Goal: Task Accomplishment & Management: Complete application form

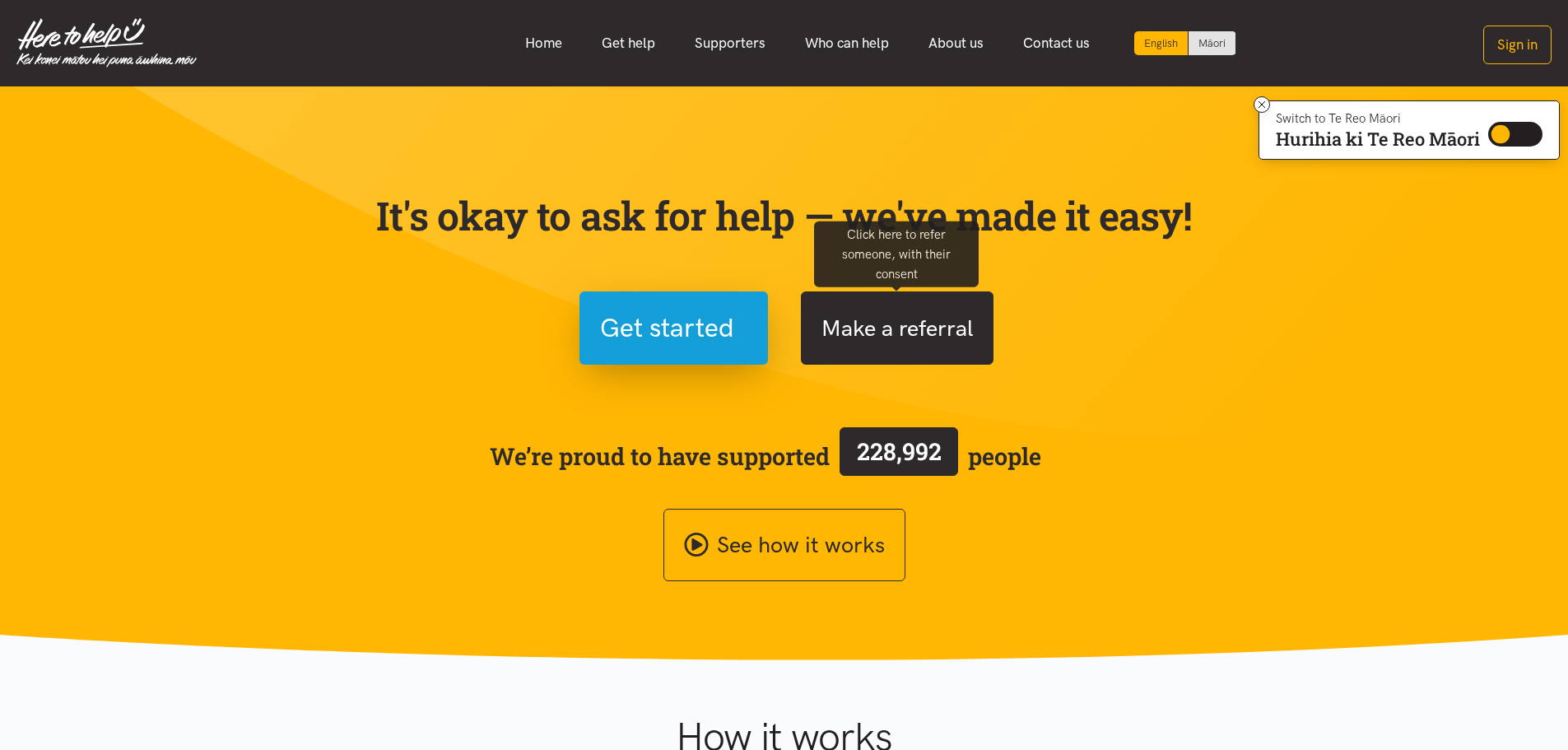
click at [930, 331] on button "Make a referral" at bounding box center [896, 328] width 192 height 74
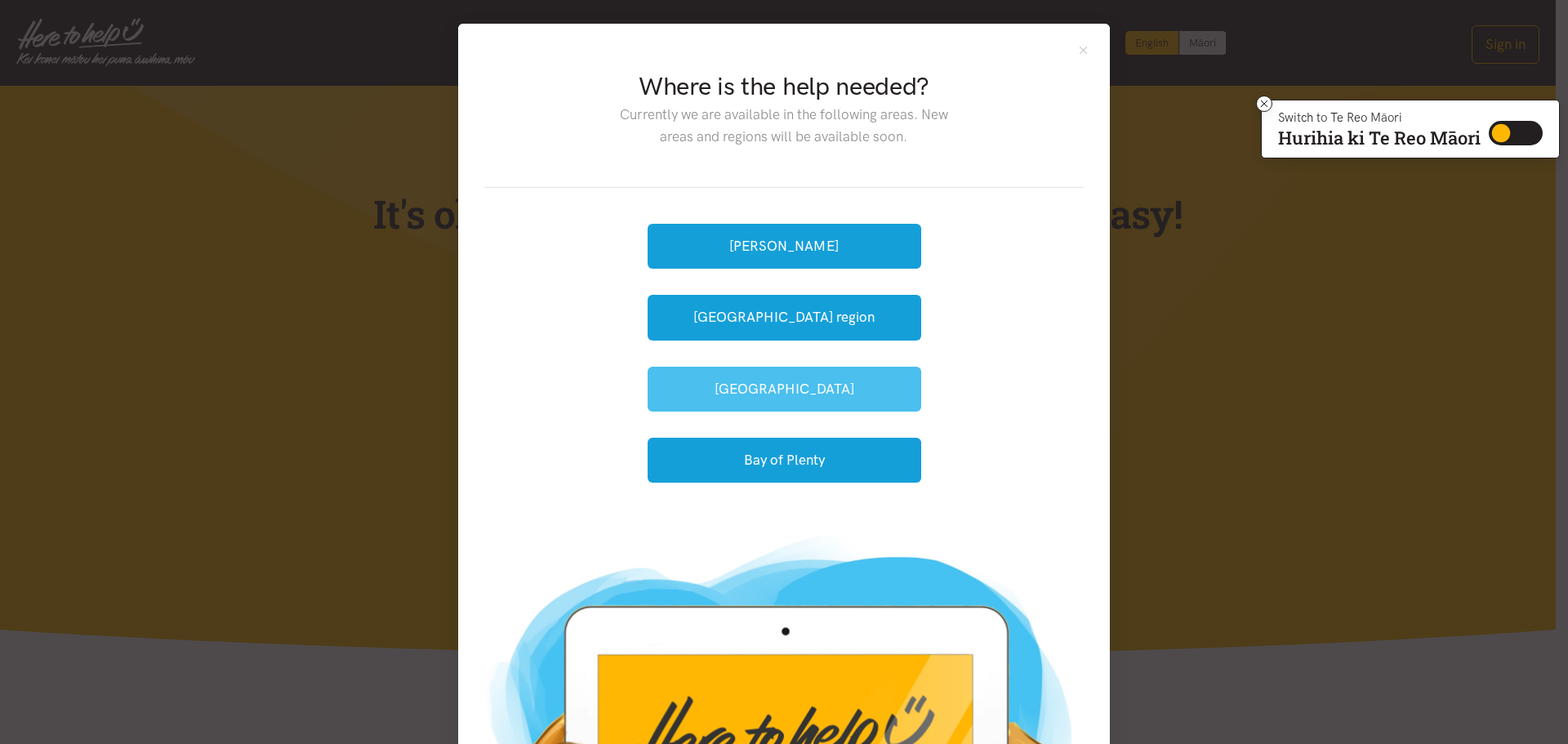
click at [851, 391] on button "[GEOGRAPHIC_DATA]" at bounding box center [785, 389] width 274 height 45
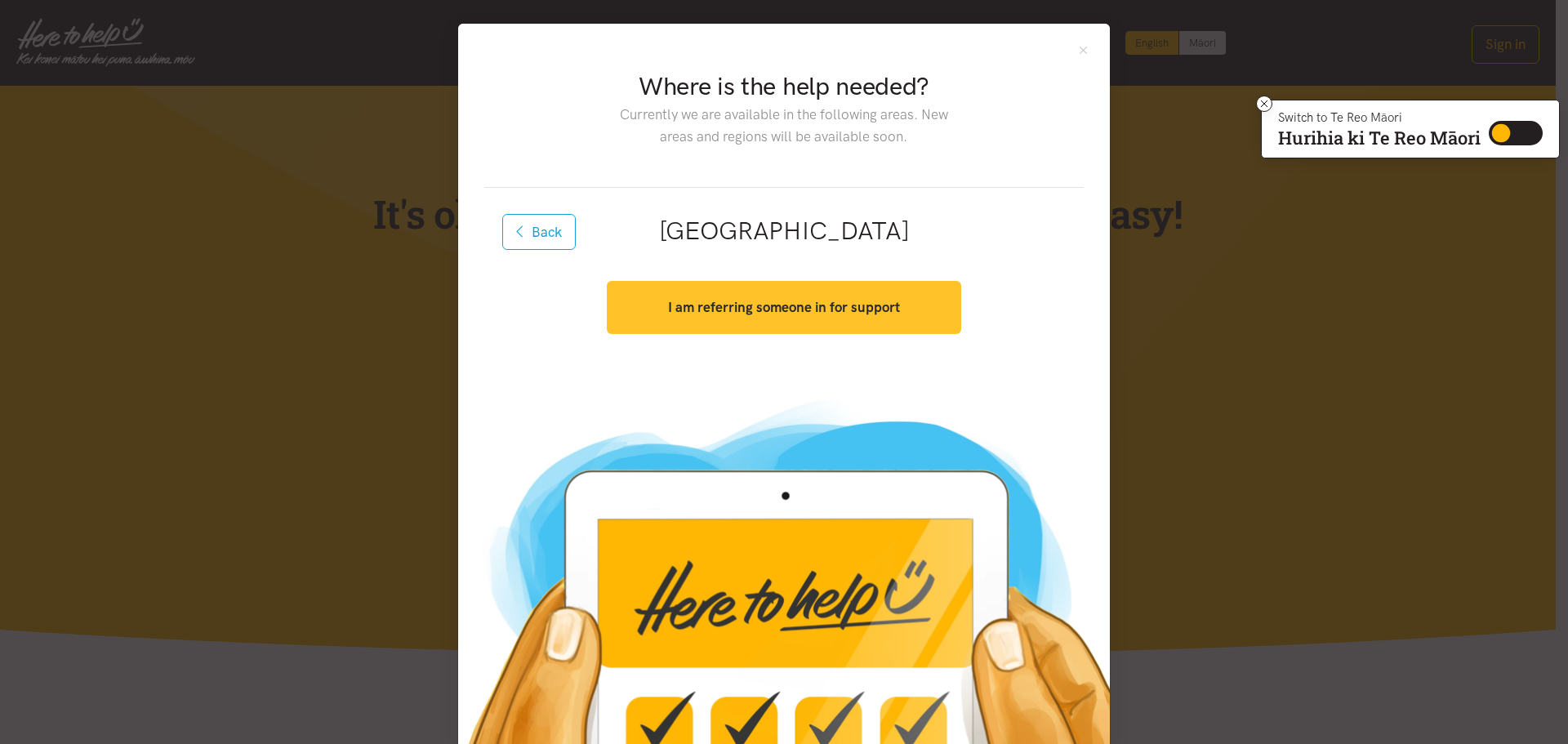
click at [818, 320] on button "I am referring someone in for support" at bounding box center [784, 308] width 354 height 53
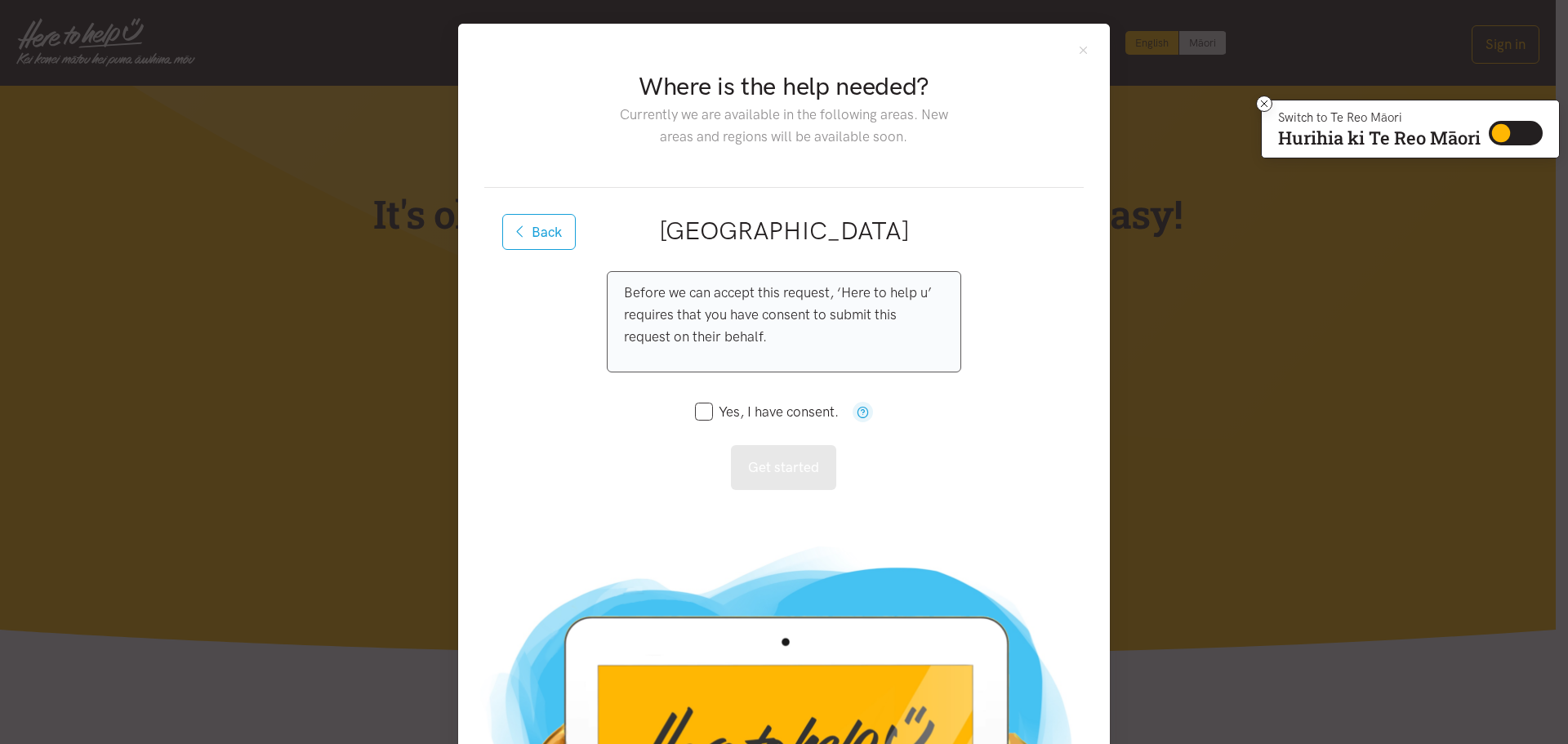
click at [699, 411] on input "Yes, I have consent." at bounding box center [767, 411] width 143 height 14
checkbox input "true"
click at [810, 468] on button "Get started" at bounding box center [783, 467] width 105 height 45
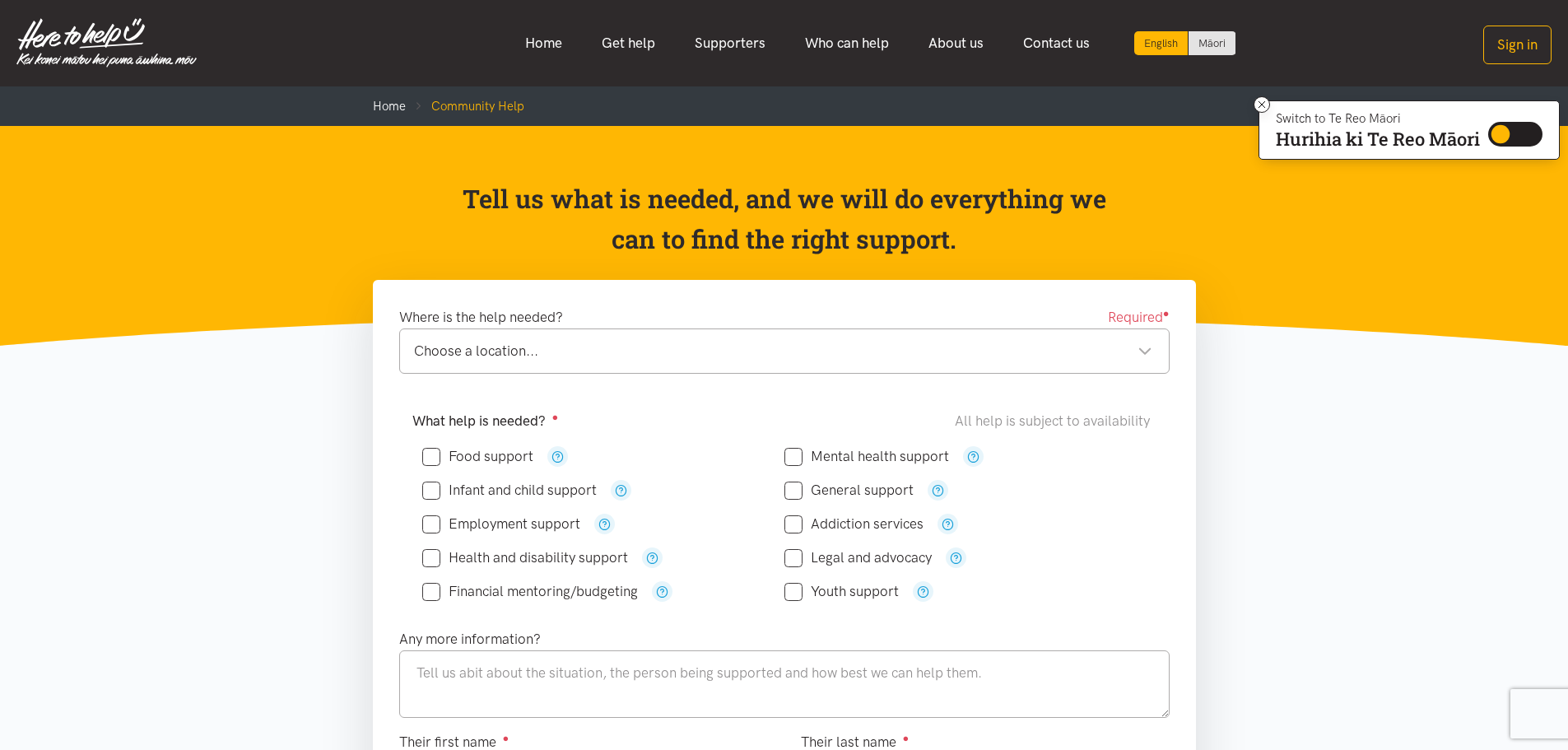
click at [1160, 350] on div "Choose a location... Choose a location..." at bounding box center [784, 351] width 771 height 45
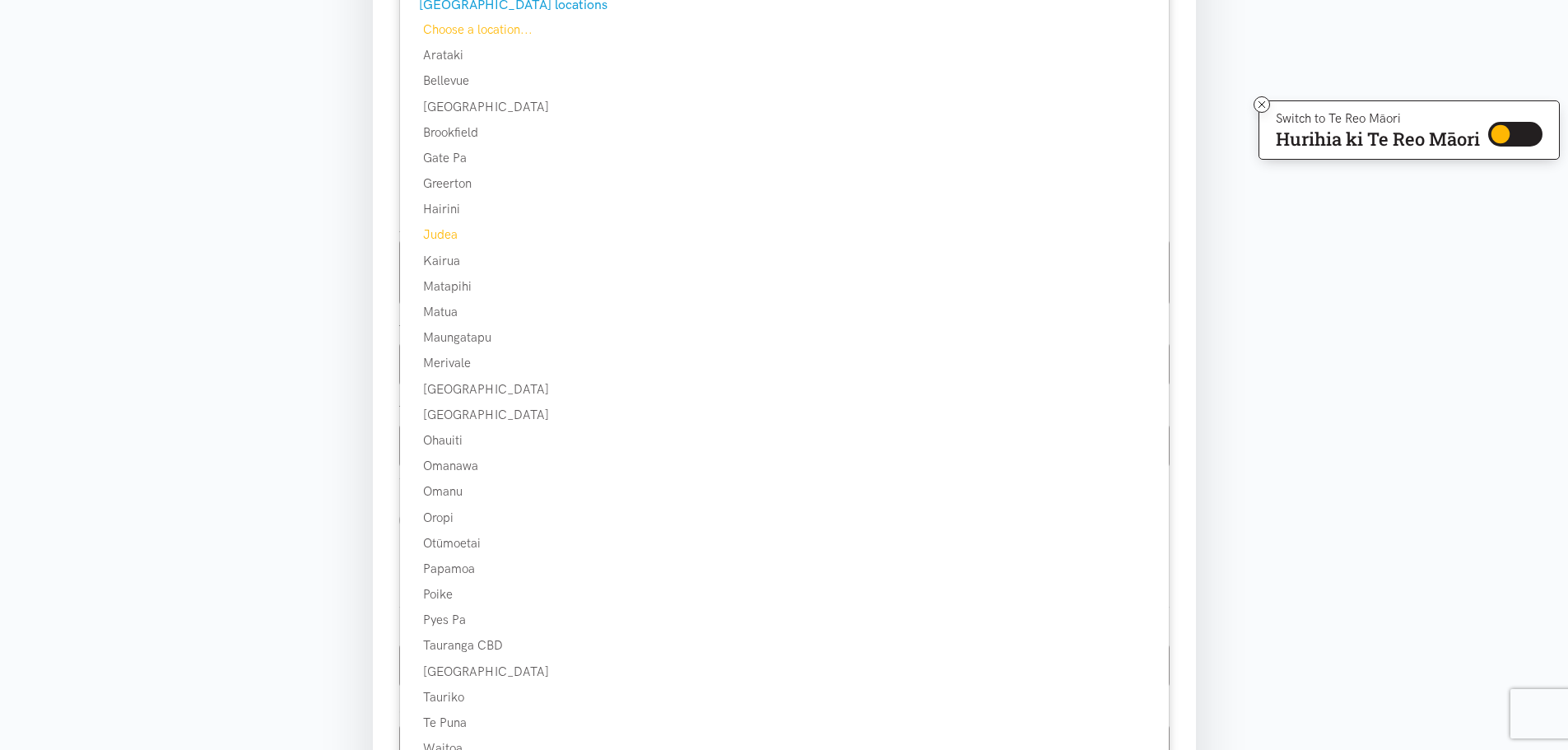
scroll to position [494, 0]
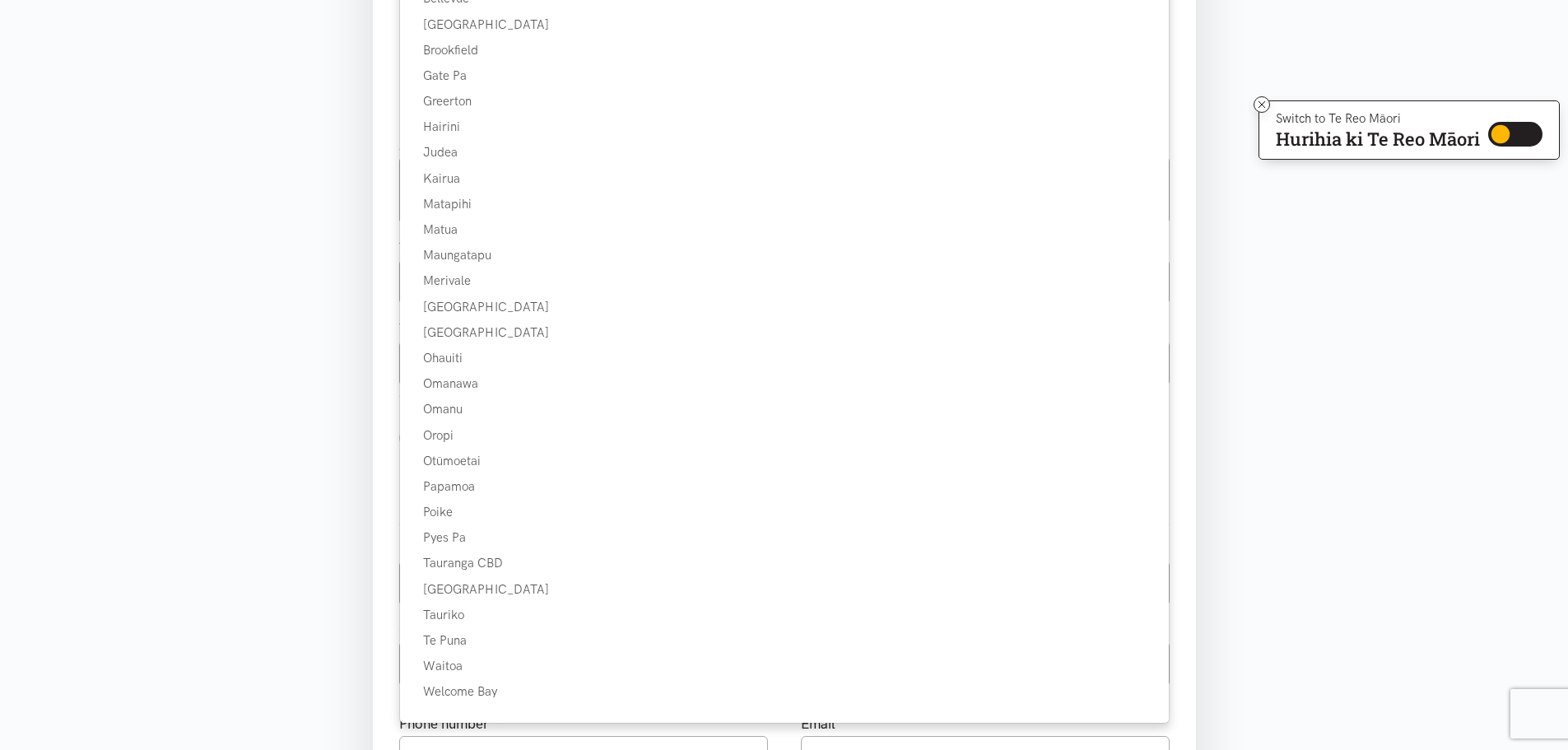
click at [1410, 466] on section "Where is the help needed? Required ● Choose a location... Choose a location... …" at bounding box center [784, 402] width 1568 height 1233
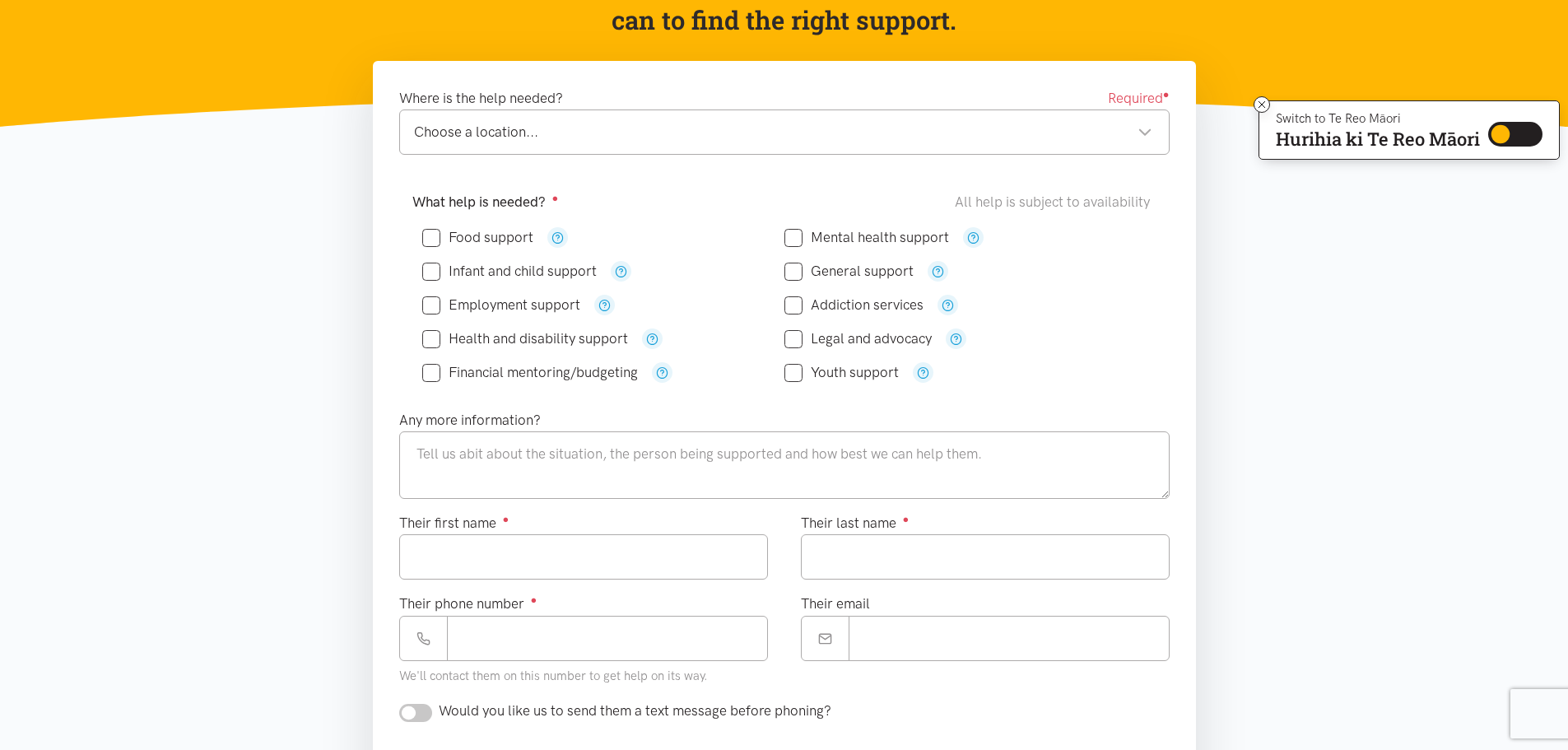
scroll to position [165, 0]
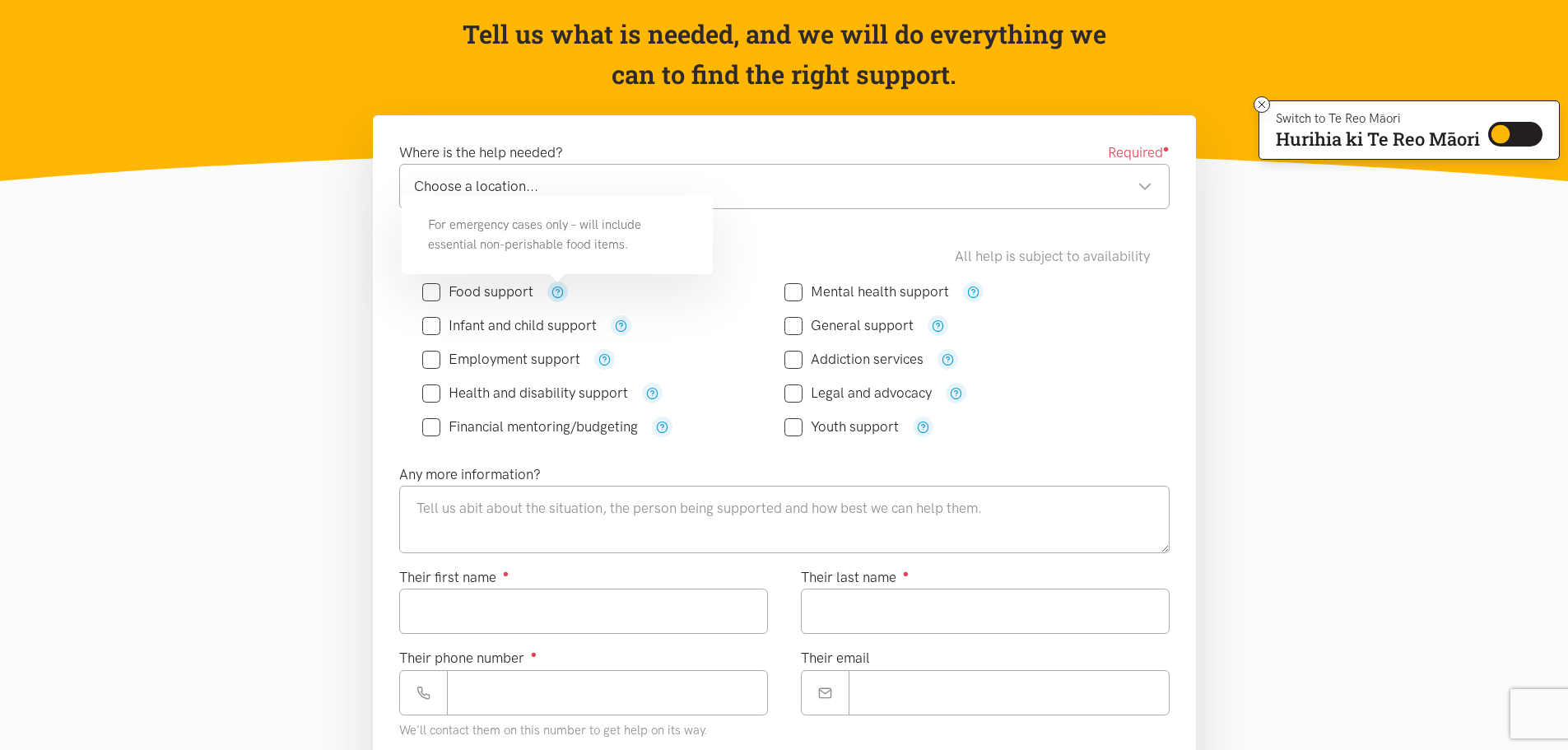
click at [554, 291] on icon "button" at bounding box center [557, 291] width 12 height 12
click at [626, 331] on button "button" at bounding box center [620, 325] width 20 height 20
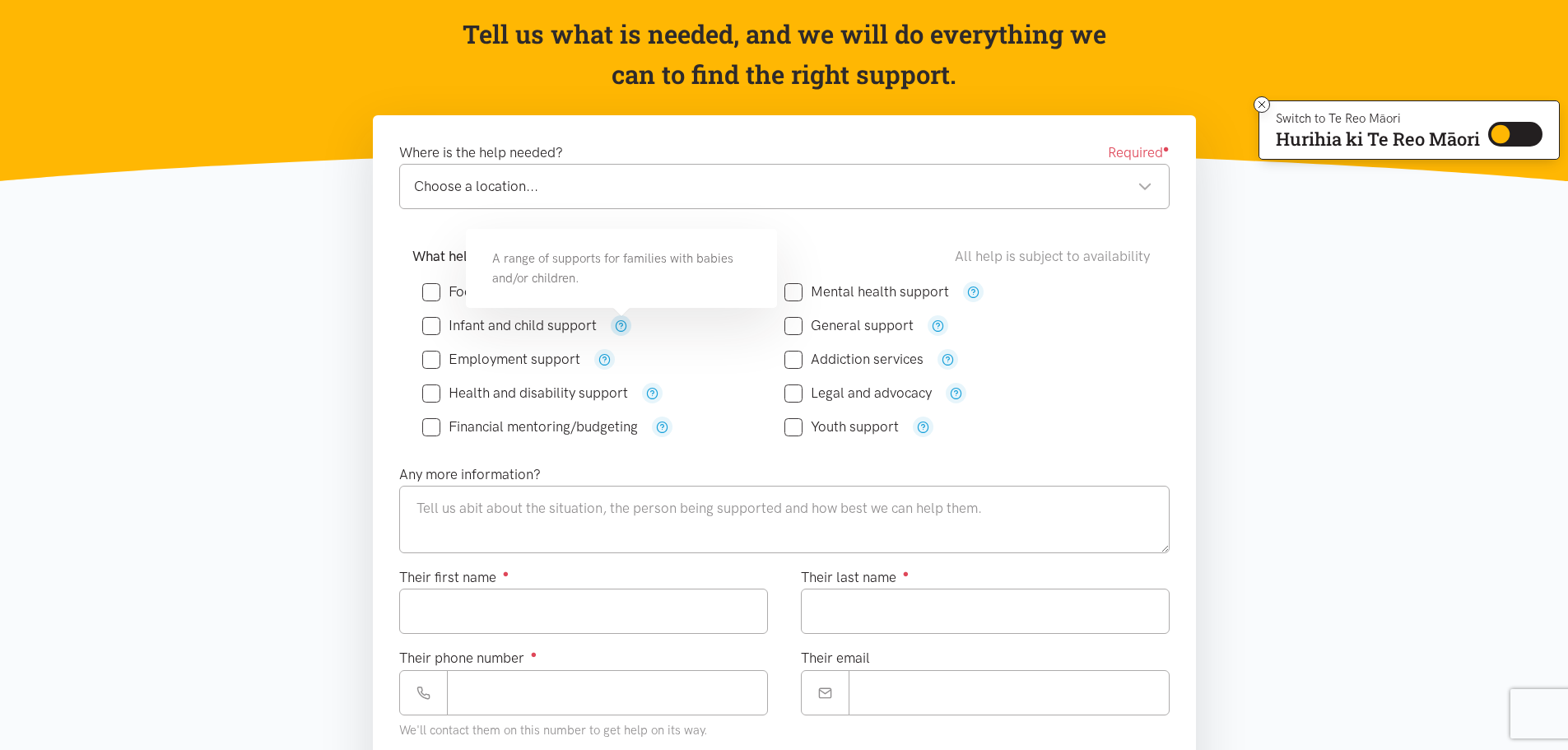
click at [1145, 191] on div "Choose a location..." at bounding box center [782, 186] width 738 height 22
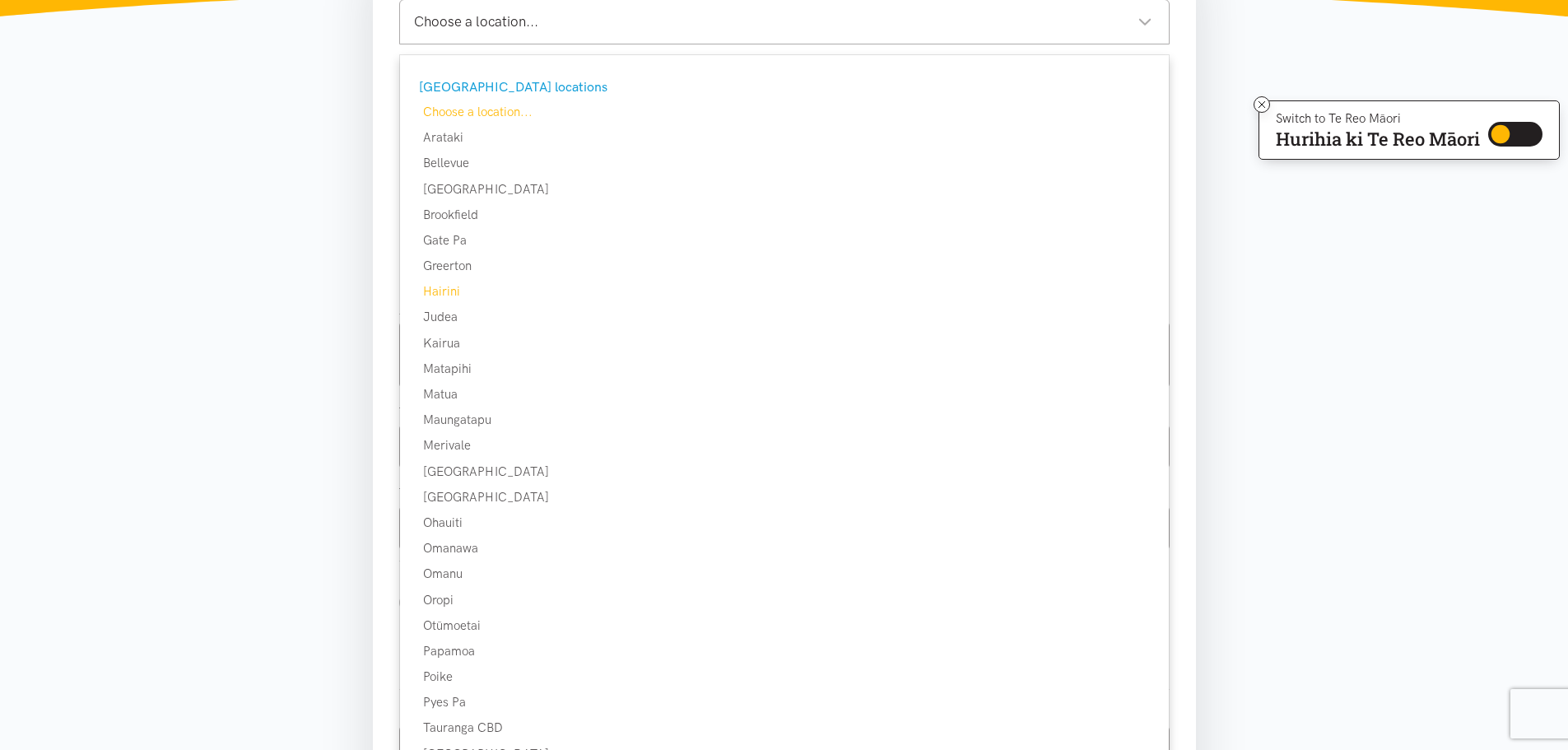
scroll to position [247, 0]
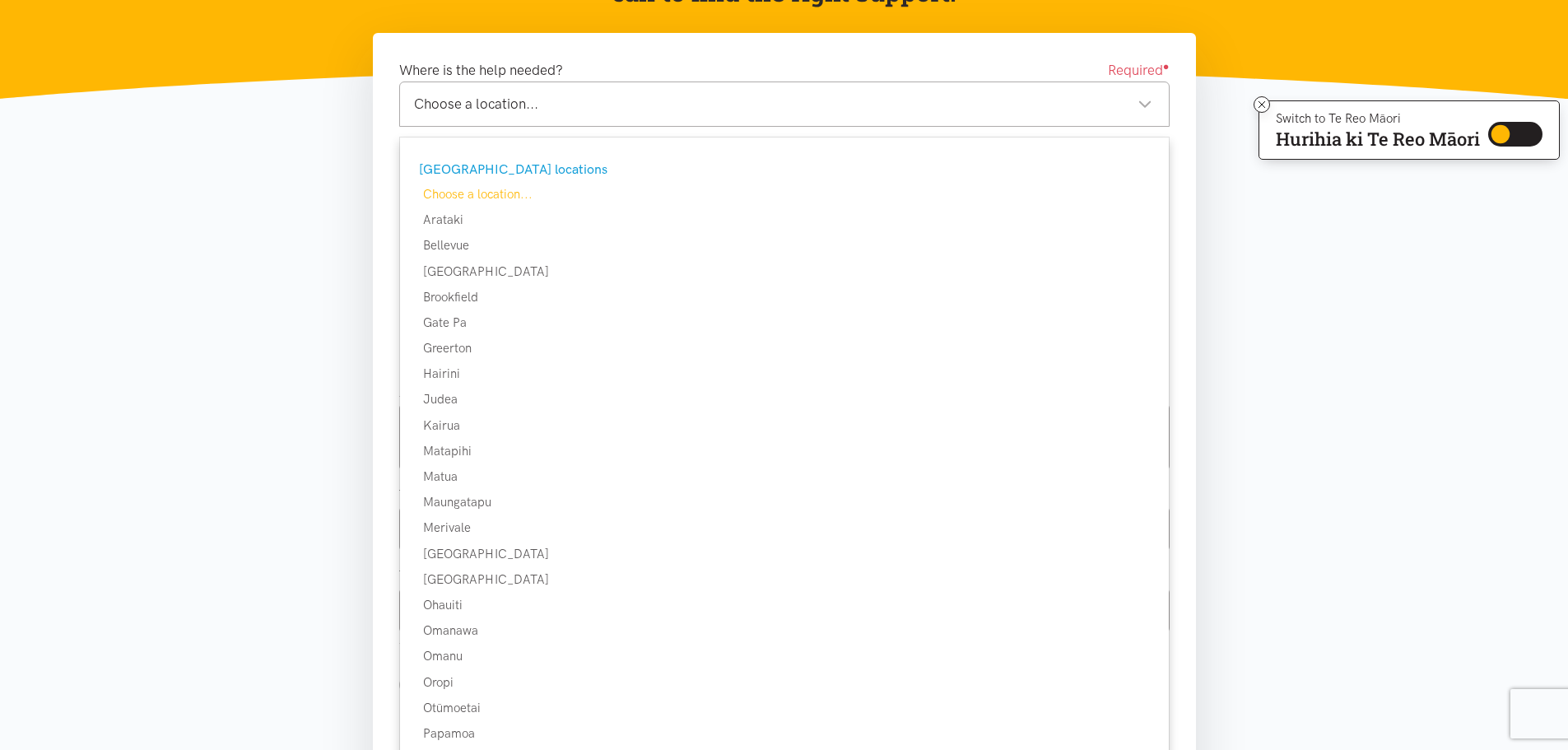
click at [668, 91] on div "Choose a location... Choose a location..." at bounding box center [784, 103] width 771 height 45
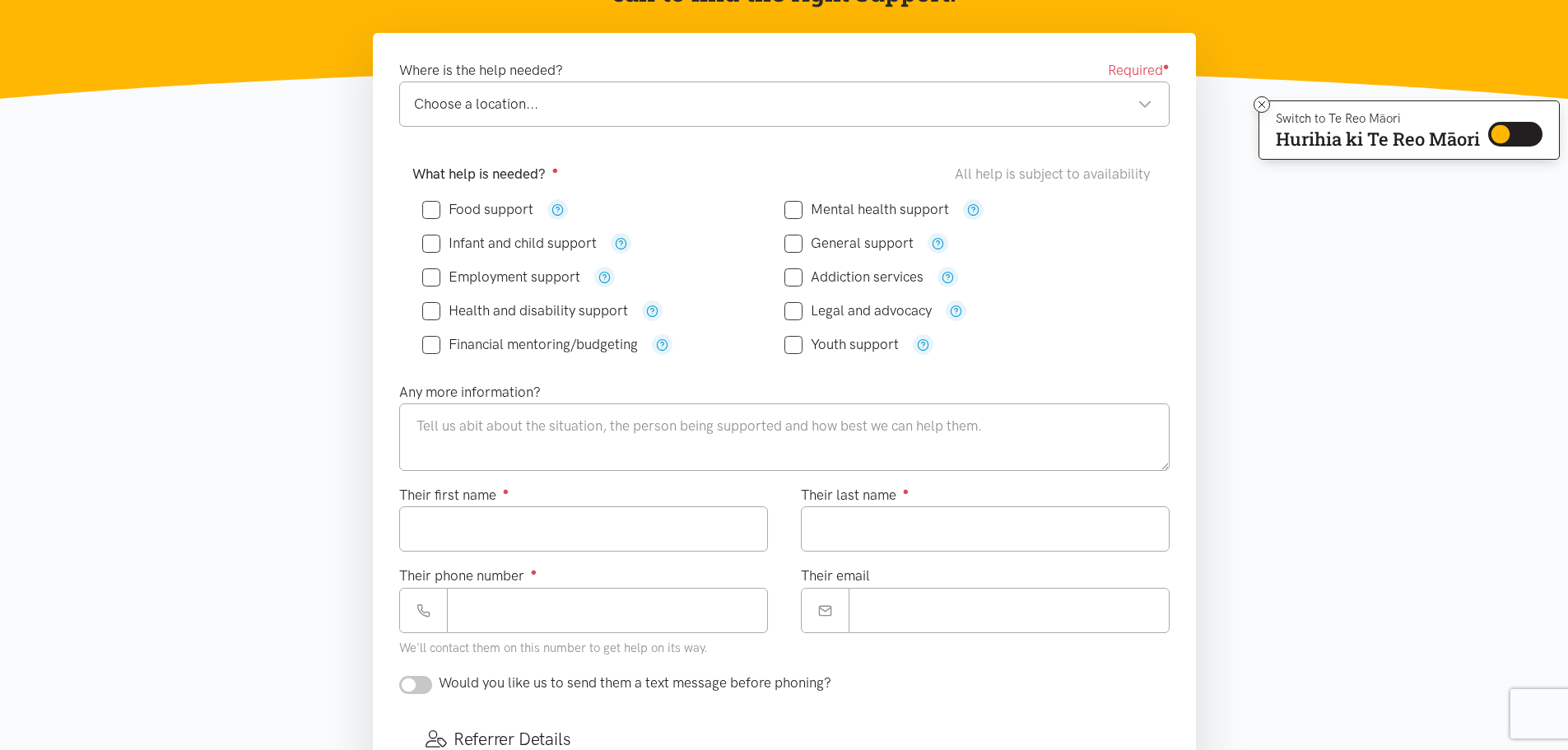
click at [1152, 103] on div "Choose a location... Choose a location..." at bounding box center [784, 103] width 771 height 45
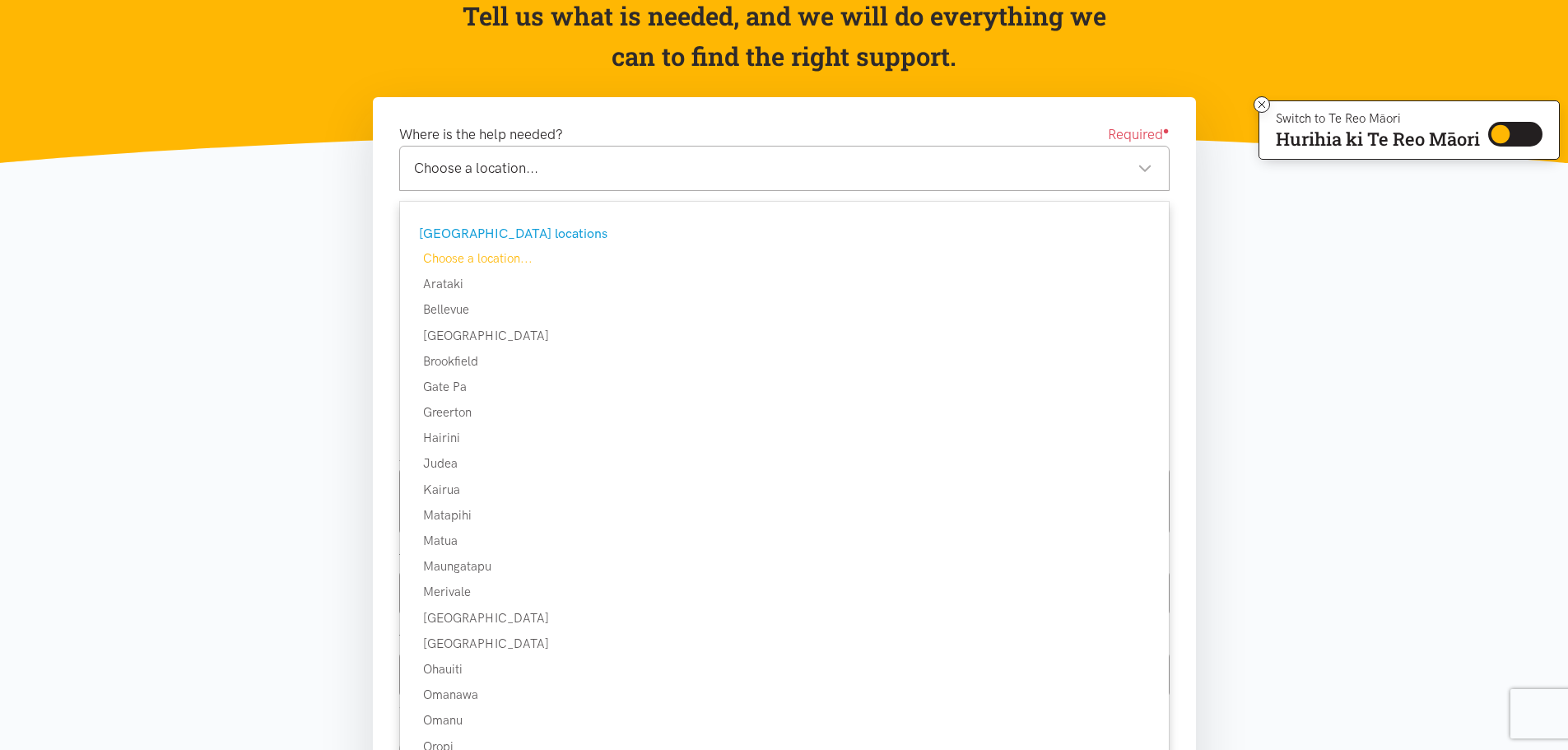
scroll to position [82, 0]
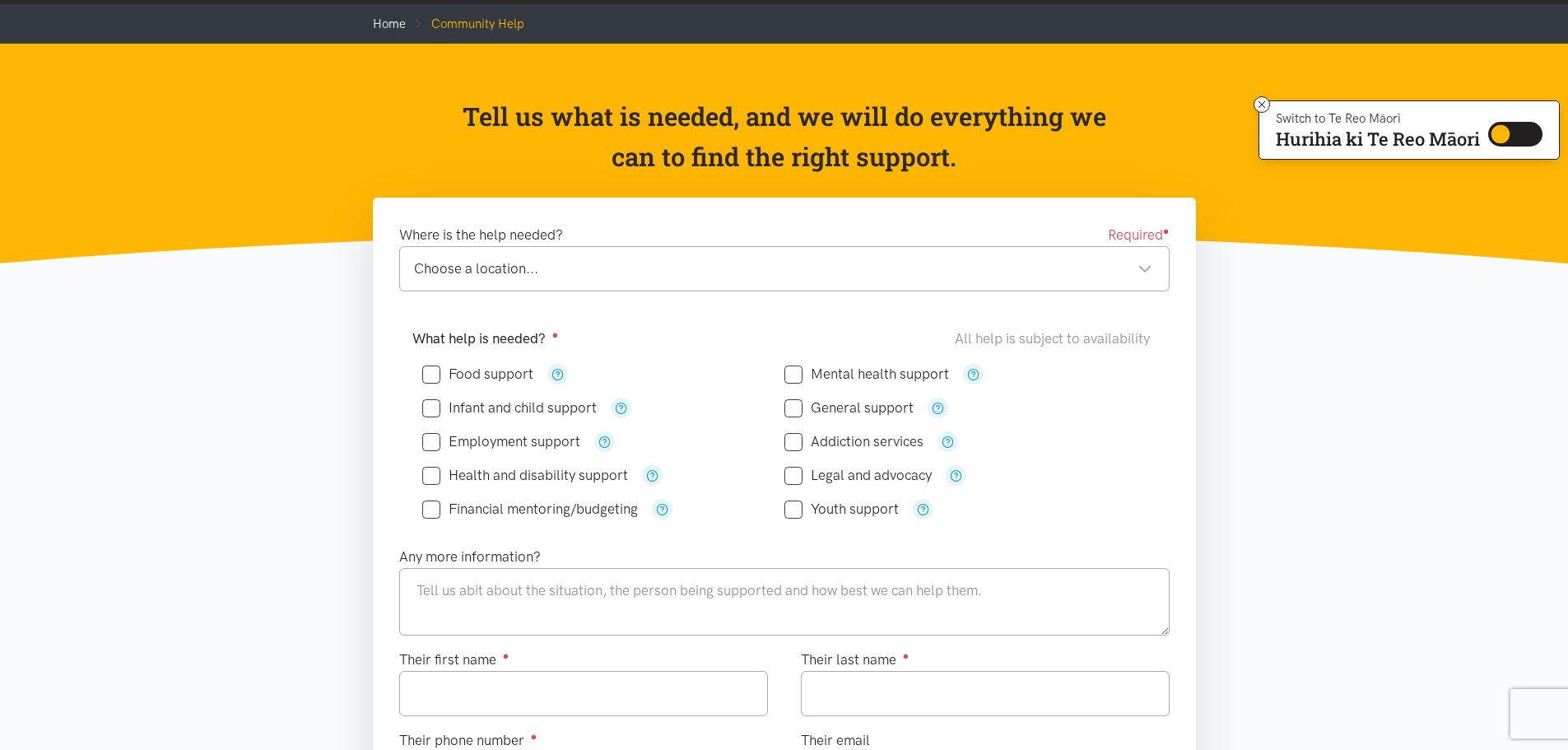
click at [1143, 267] on div "Choose a location..." at bounding box center [782, 268] width 738 height 22
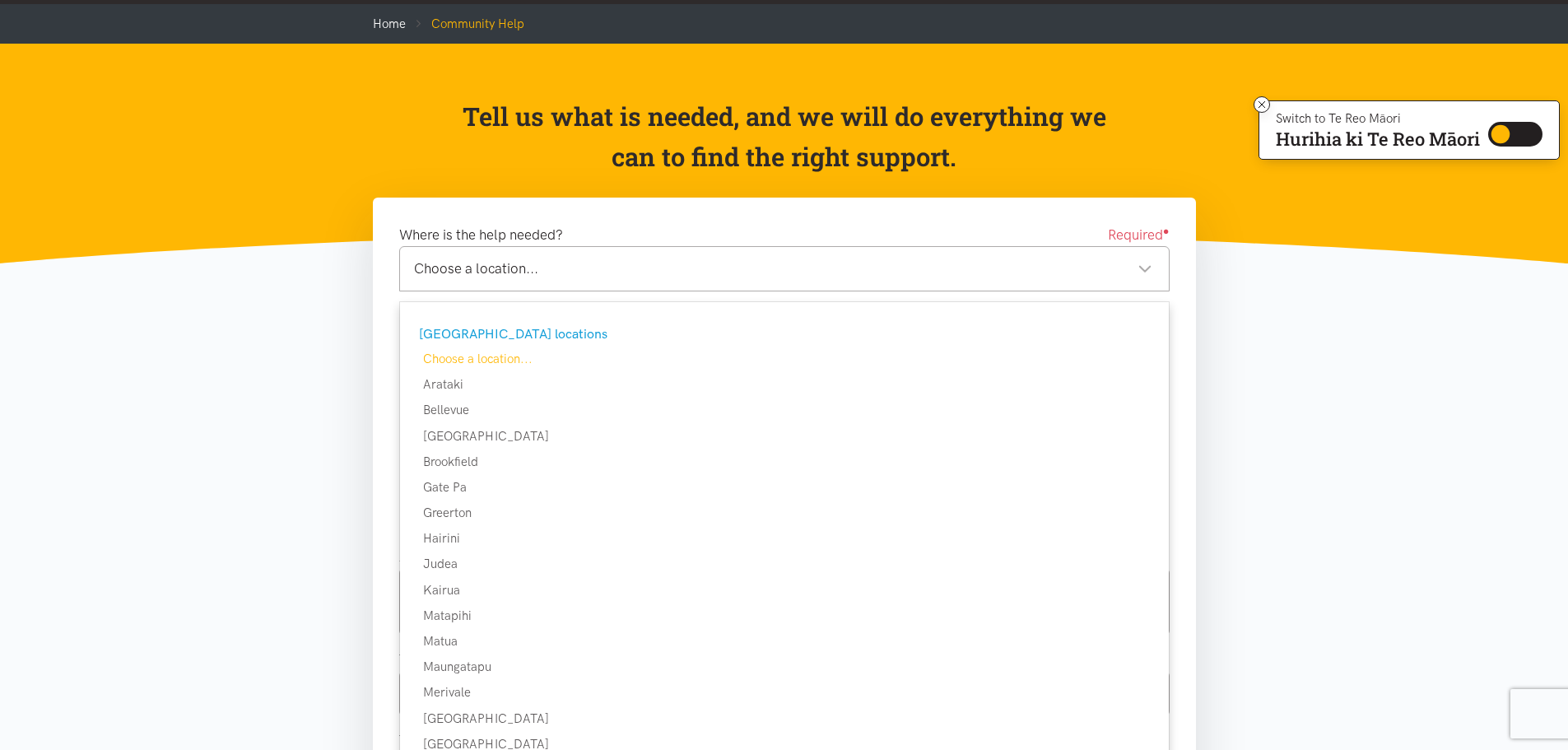
click at [1141, 272] on div "Choose a location..." at bounding box center [782, 268] width 738 height 22
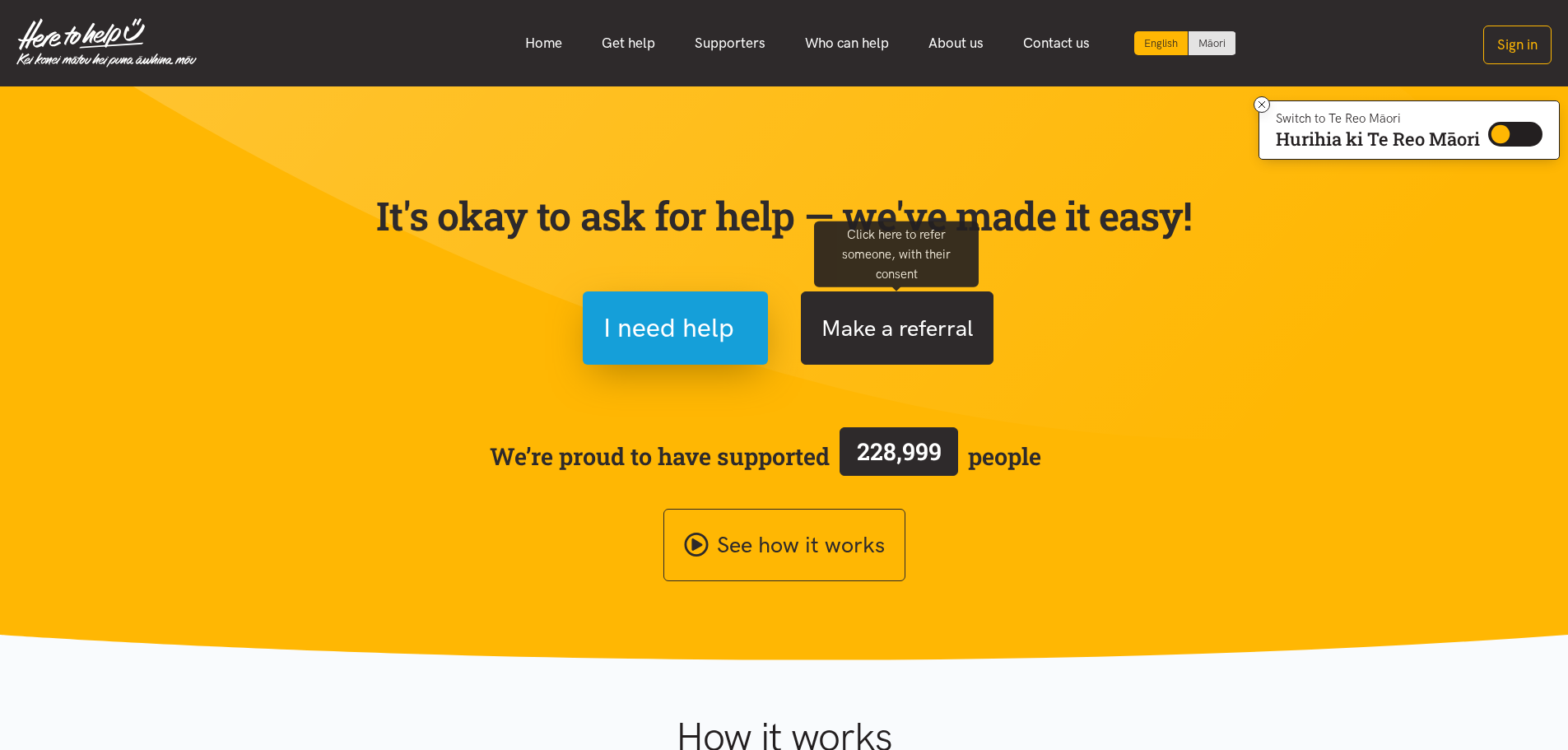
click at [860, 331] on button "Make a referral" at bounding box center [896, 328] width 192 height 74
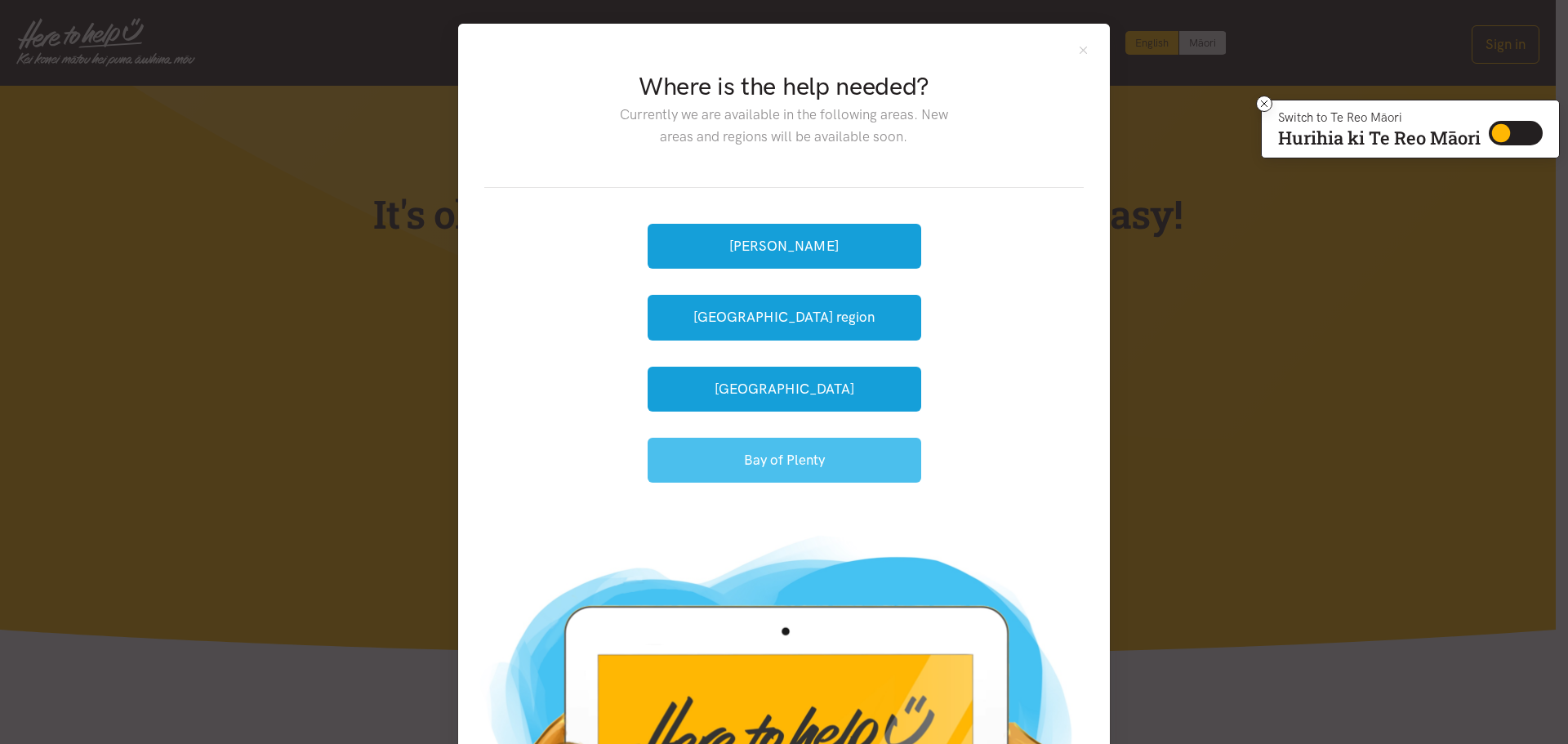
click at [759, 464] on button "Bay of Plenty" at bounding box center [785, 460] width 274 height 45
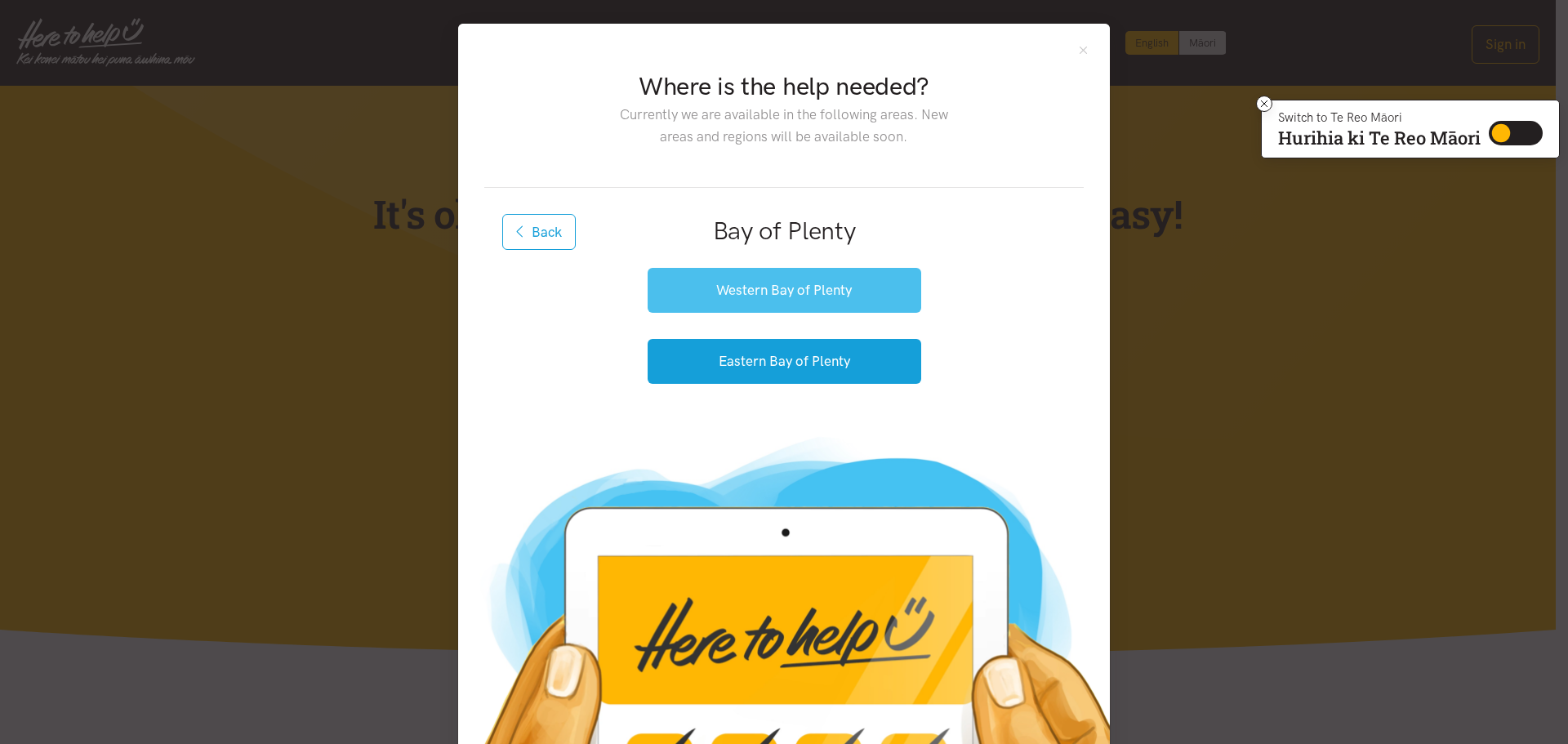
click at [821, 302] on button "Western Bay of Plenty" at bounding box center [785, 290] width 274 height 45
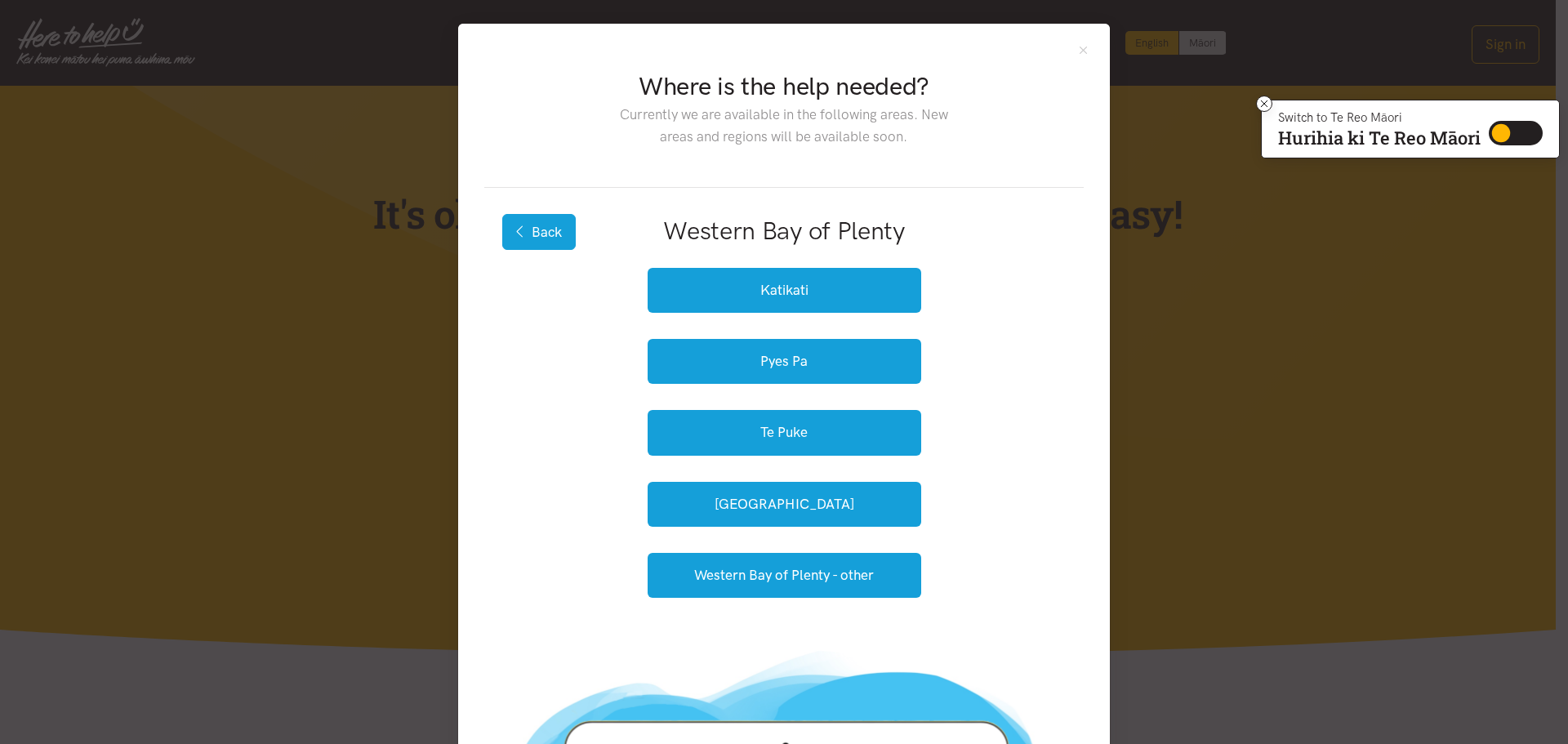
click at [556, 238] on button "Back" at bounding box center [539, 232] width 73 height 36
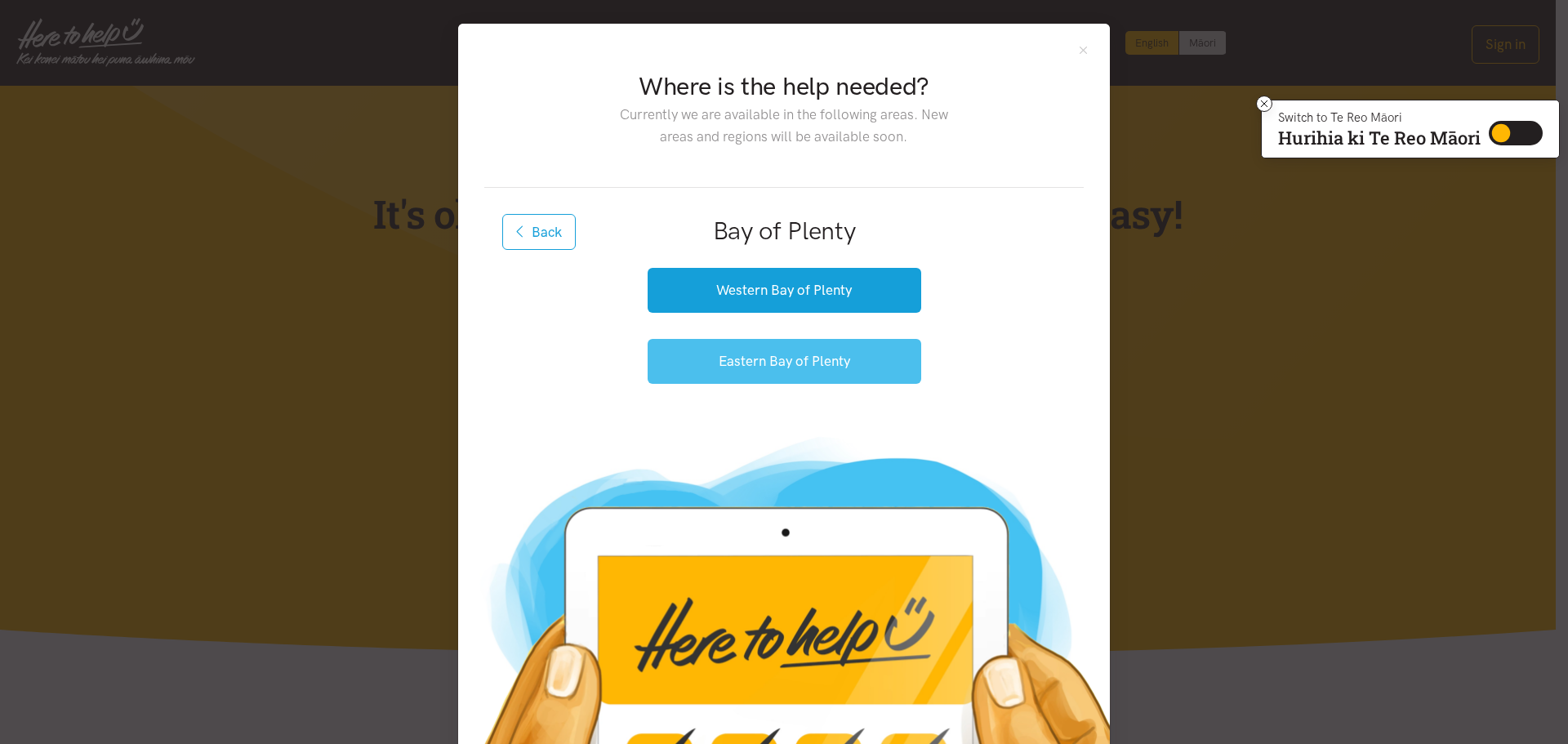
click at [736, 364] on button "Eastern Bay of Plenty" at bounding box center [785, 361] width 274 height 45
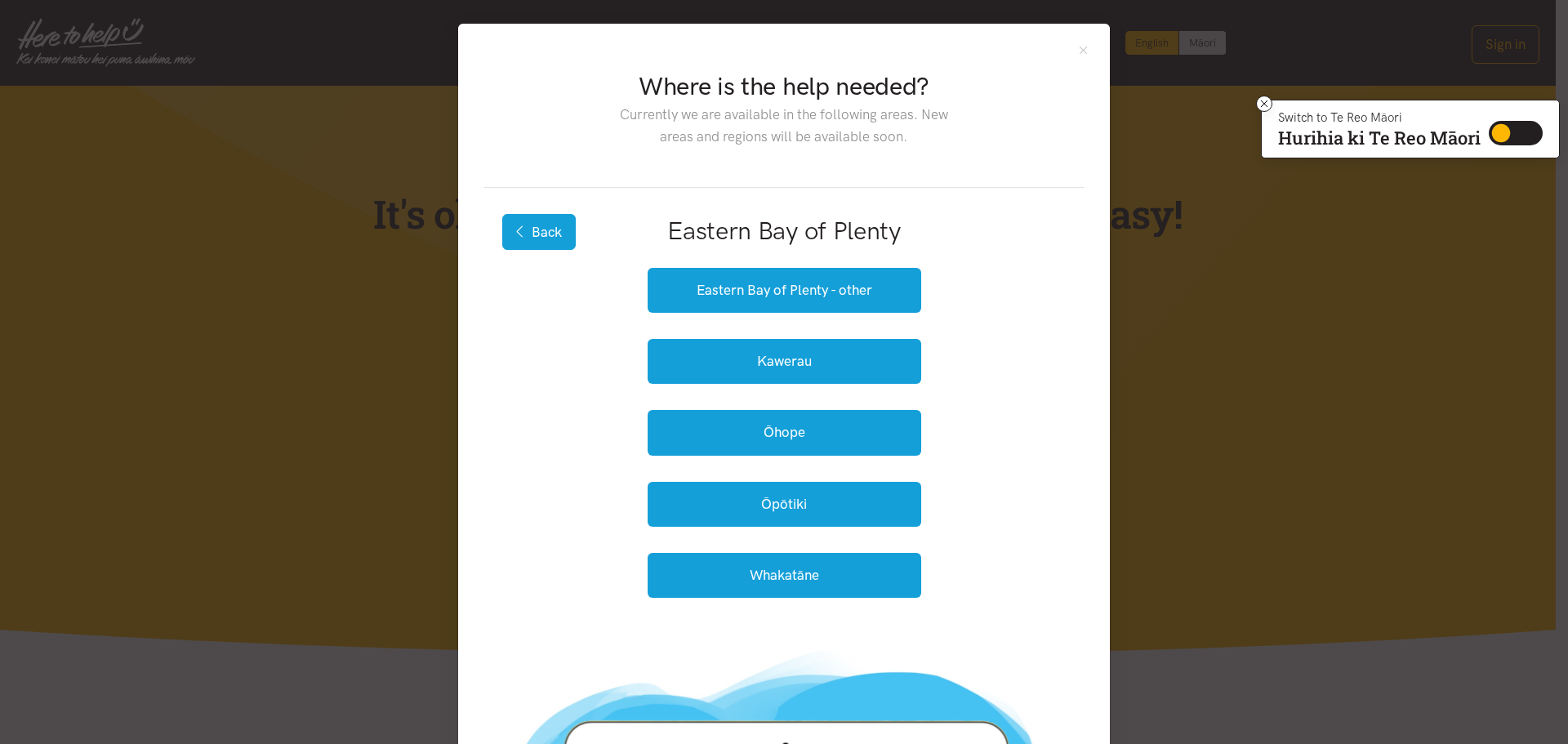
click at [527, 230] on button "Back" at bounding box center [539, 232] width 73 height 36
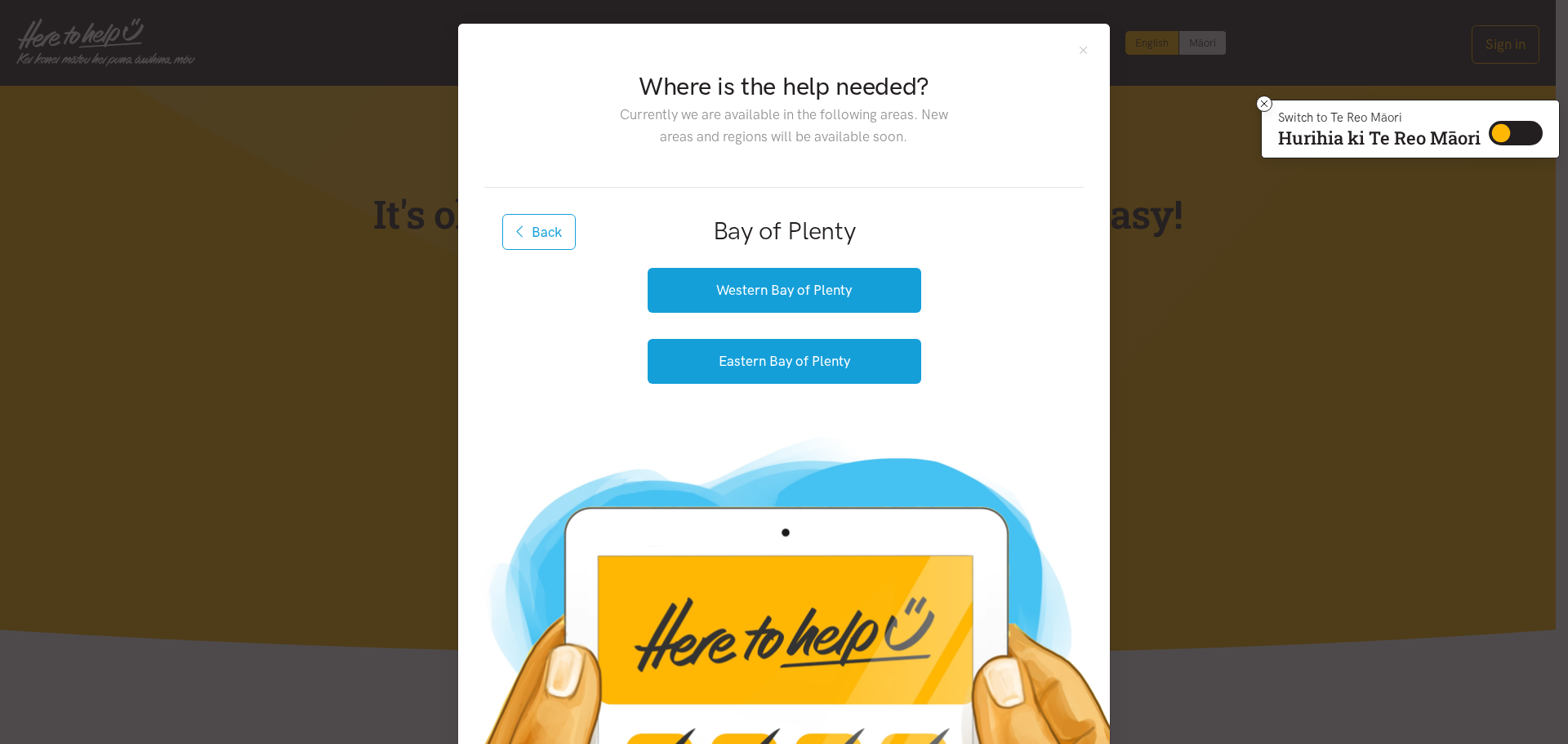
click at [527, 230] on button "Back" at bounding box center [539, 232] width 73 height 36
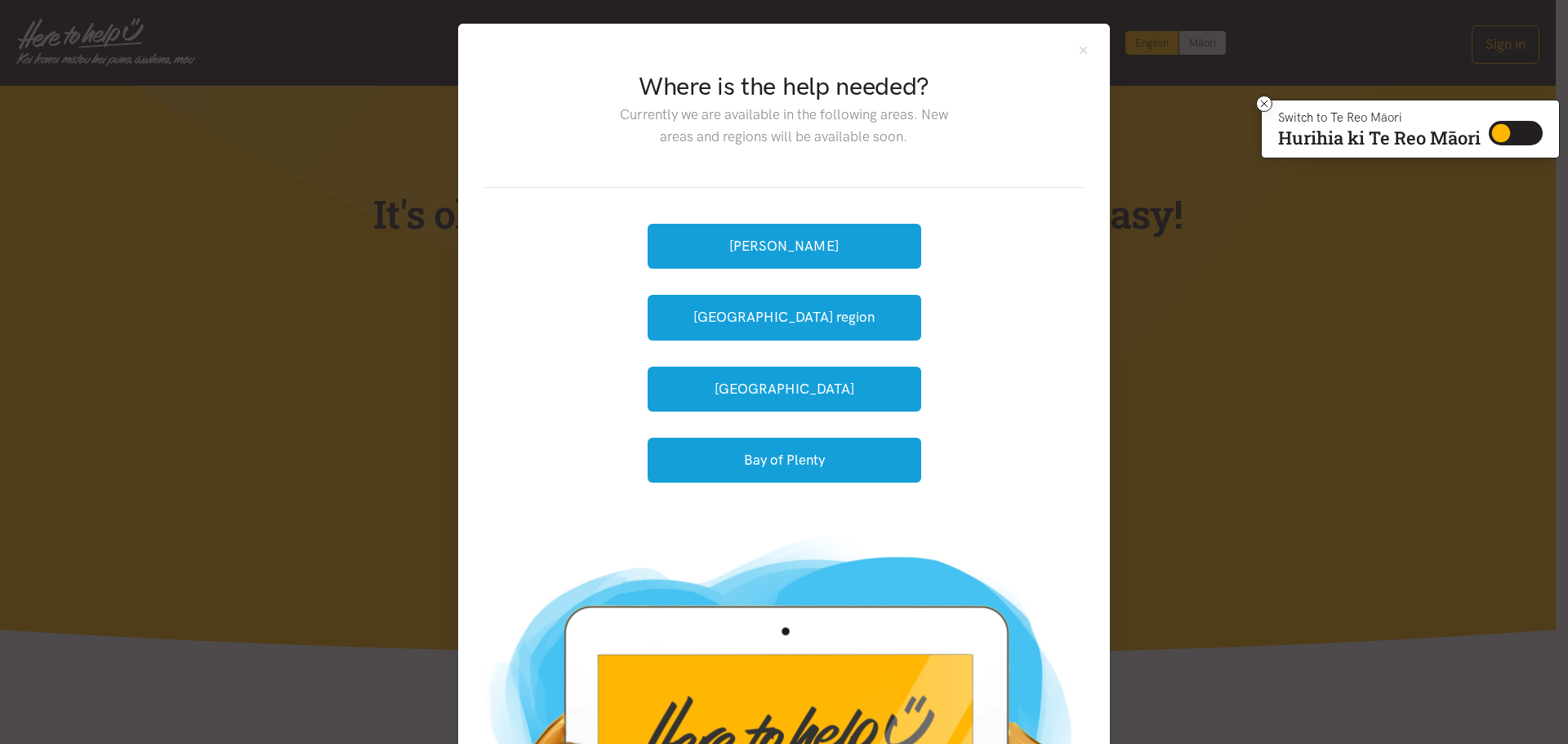
click at [1085, 51] on div "Where is the help needed? Currently we are available in the following areas. Ne…" at bounding box center [784, 271] width 652 height 495
click at [1080, 49] on button "Close" at bounding box center [1083, 50] width 14 height 14
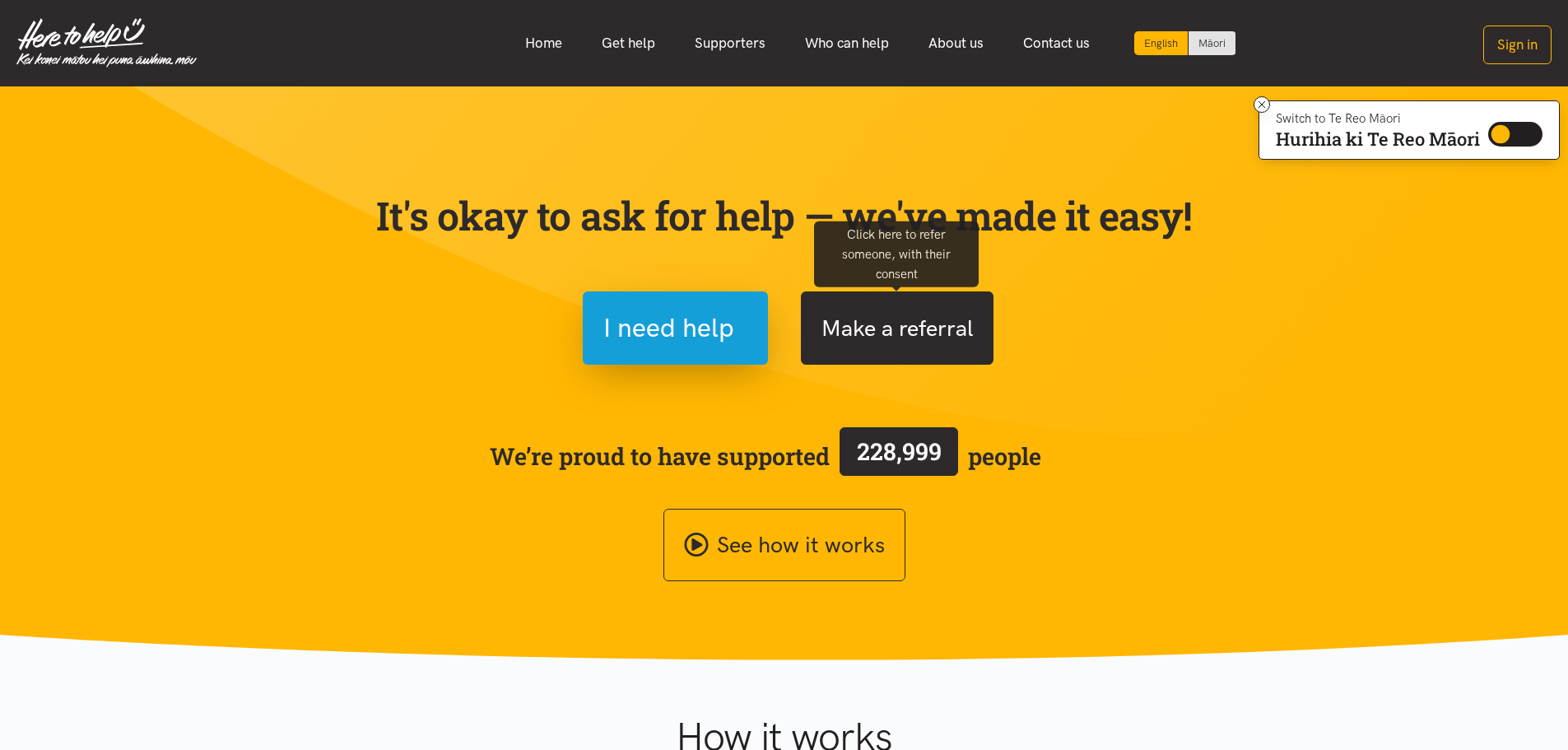
click at [923, 320] on button "Make a referral" at bounding box center [896, 328] width 192 height 74
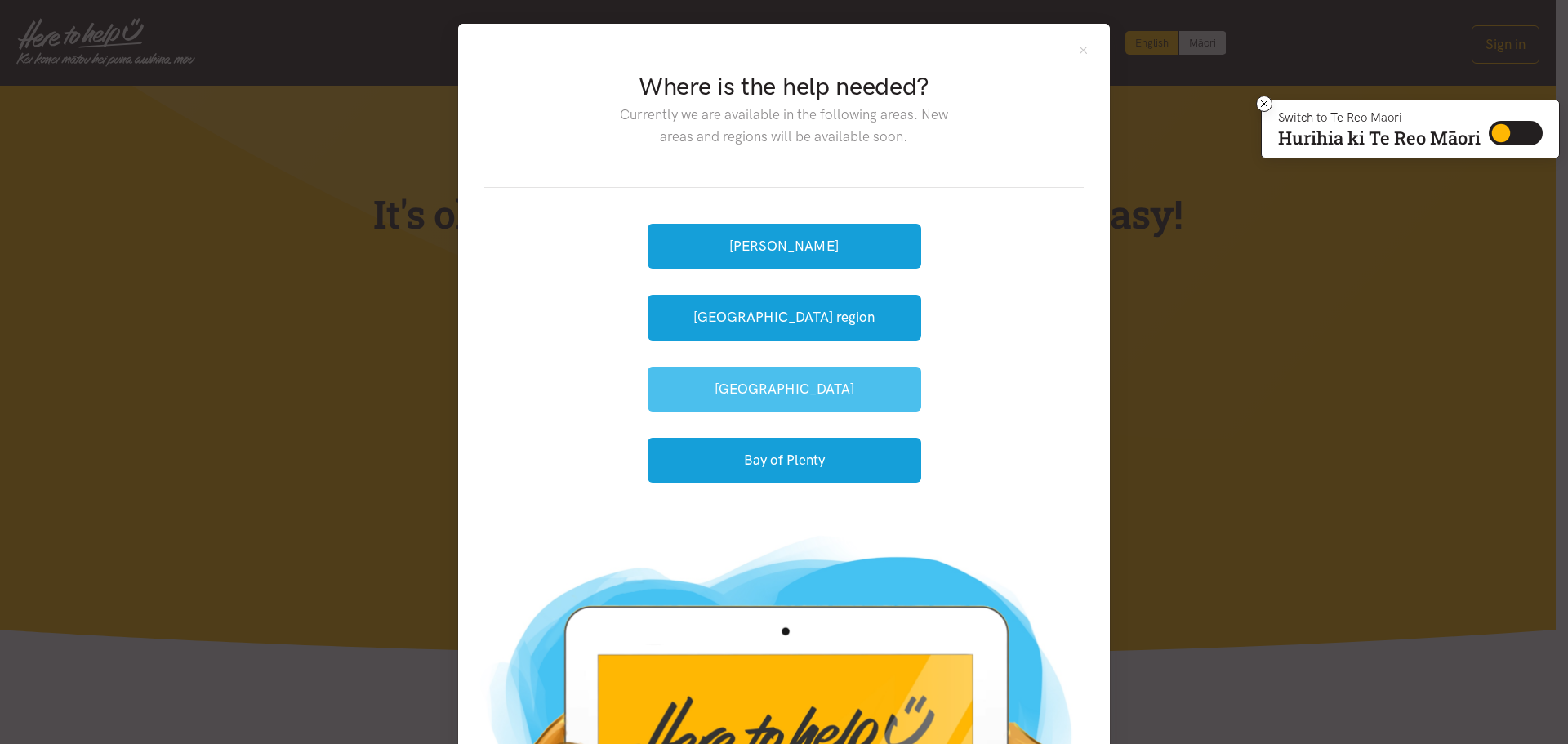
click at [815, 389] on button "[GEOGRAPHIC_DATA]" at bounding box center [785, 389] width 274 height 45
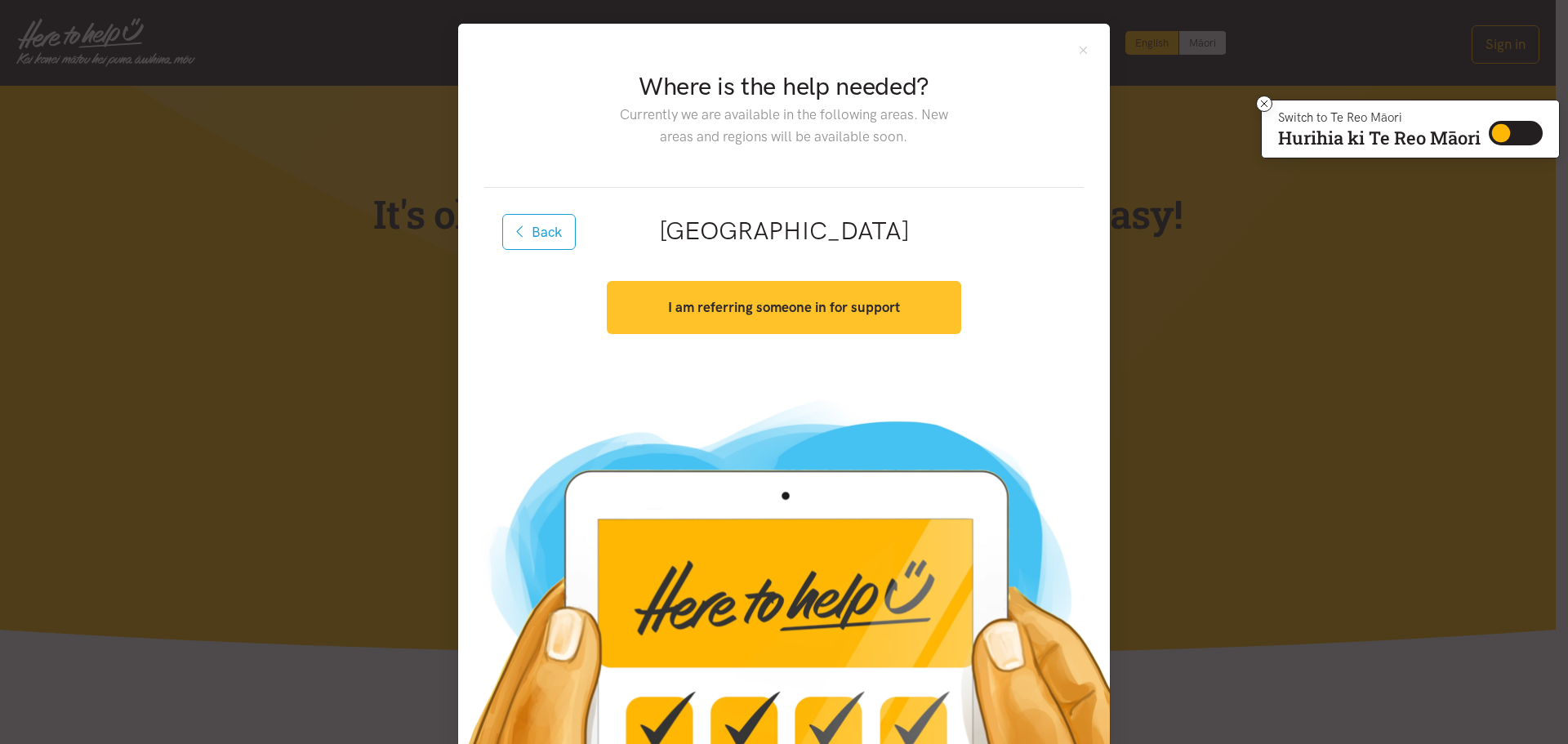
click at [796, 306] on strong "I am referring someone in for support" at bounding box center [784, 307] width 232 height 16
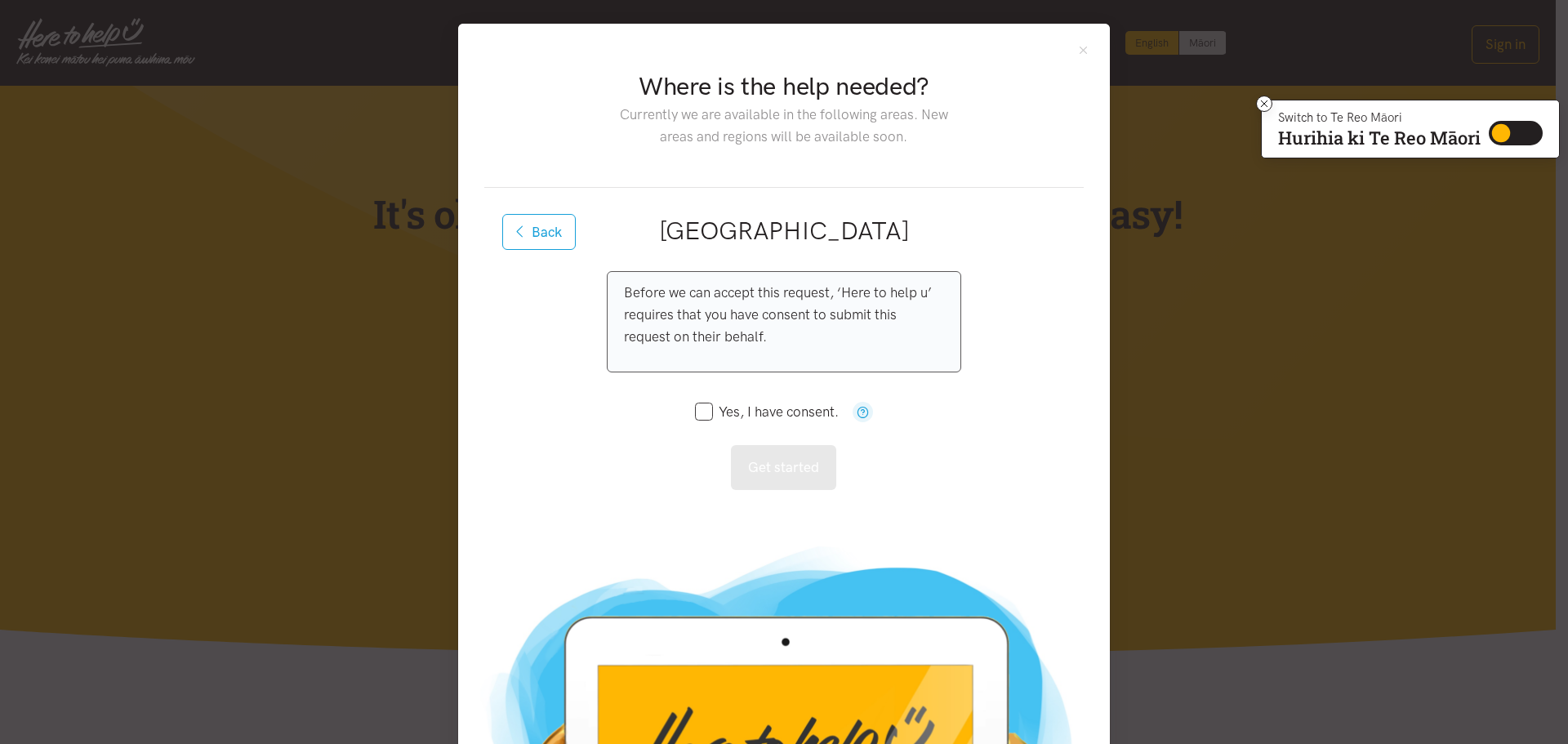
click at [697, 415] on input "Yes, I have consent." at bounding box center [767, 411] width 143 height 14
checkbox input "true"
click at [777, 461] on button "Get started" at bounding box center [783, 467] width 105 height 45
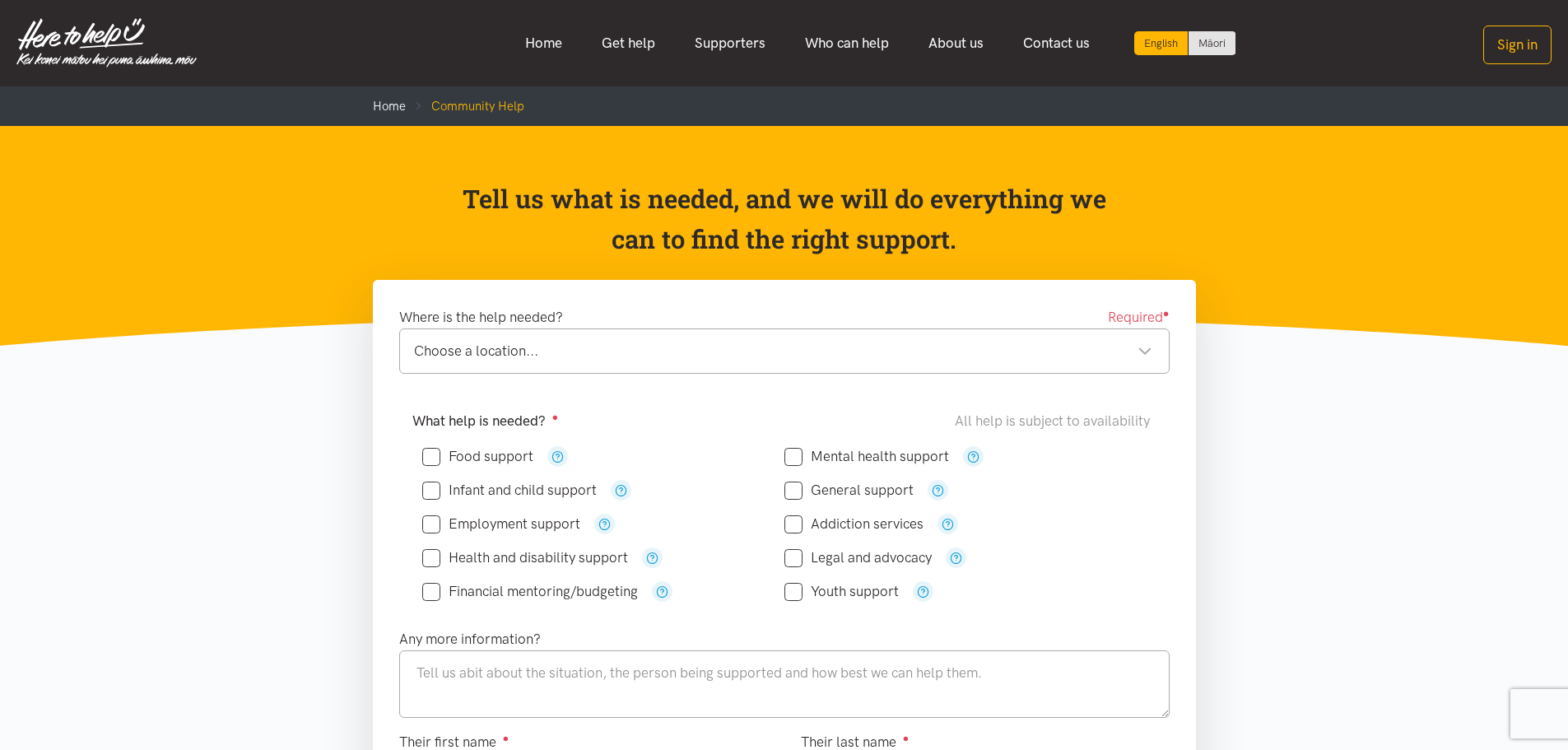
click at [1140, 354] on div "Choose a location..." at bounding box center [782, 351] width 738 height 22
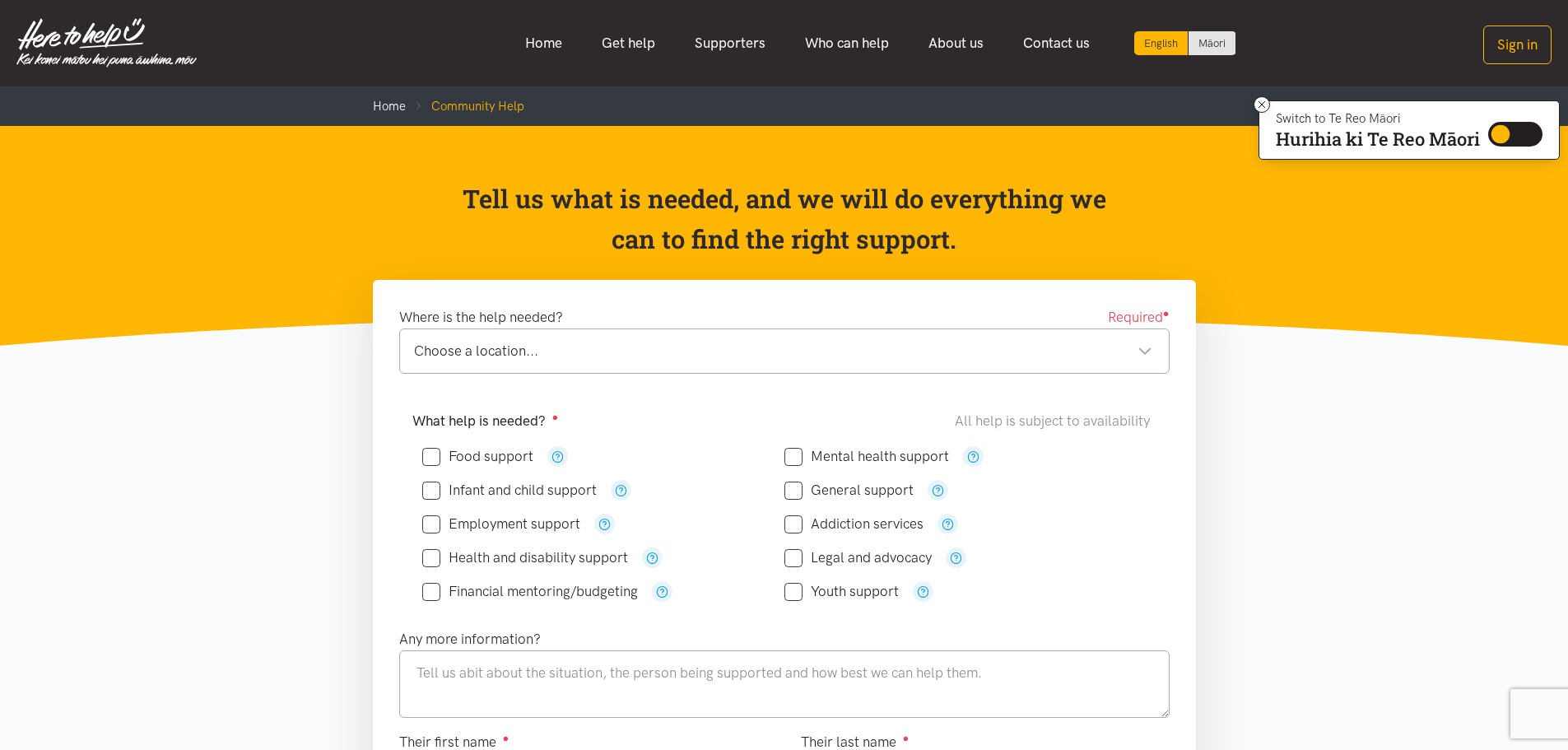
click at [1148, 355] on div "Choose a location..." at bounding box center [782, 351] width 738 height 22
click at [437, 457] on input "Food support" at bounding box center [478, 456] width 111 height 14
checkbox input "true"
click at [432, 498] on icon at bounding box center [431, 490] width 18 height 18
click at [435, 591] on input "Financial mentoring/budgeting" at bounding box center [529, 591] width 215 height 14
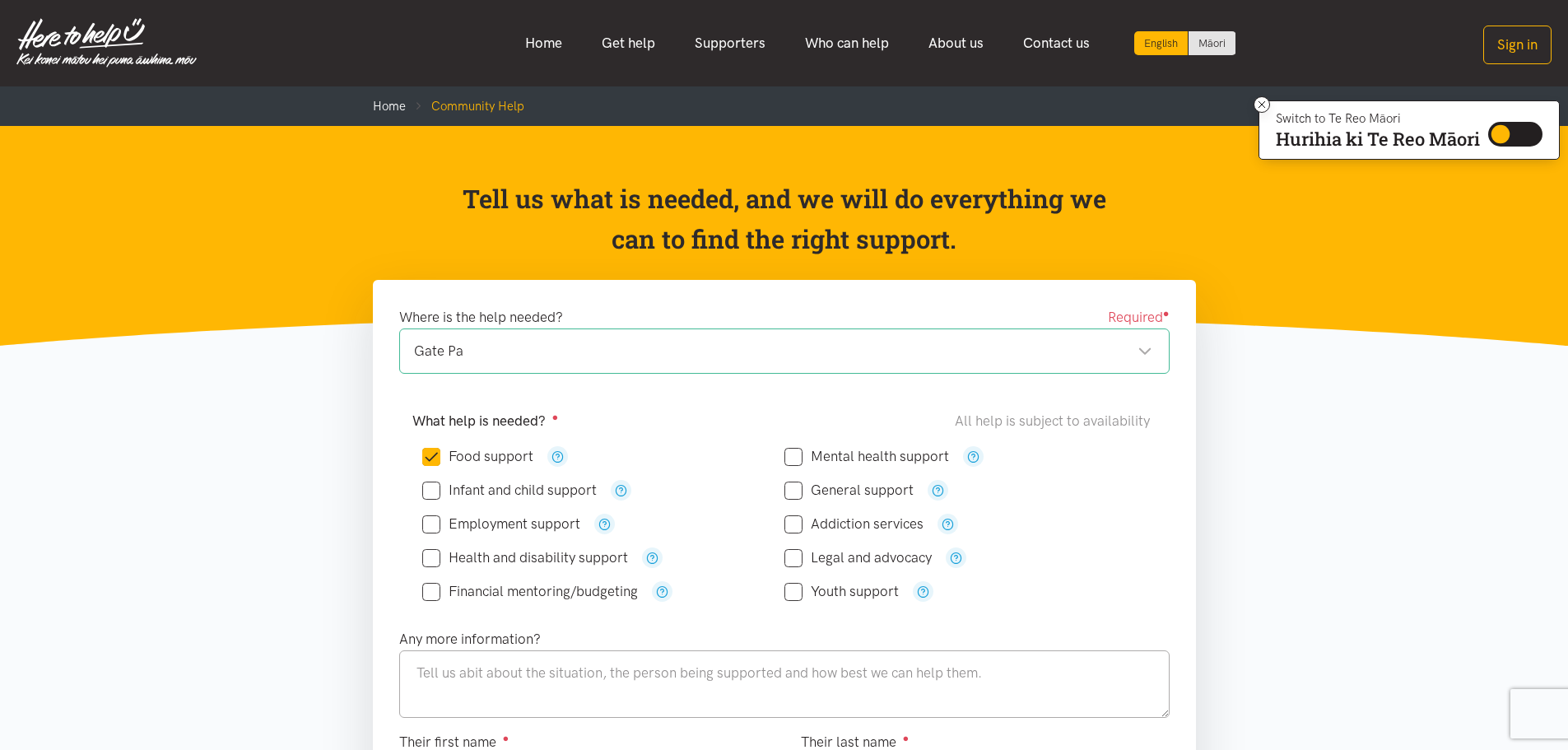
checkbox input "true"
drag, startPoint x: 797, startPoint y: 489, endPoint x: 907, endPoint y: 481, distance: 110.3
click at [797, 489] on input "General support" at bounding box center [848, 490] width 129 height 14
checkbox input "true"
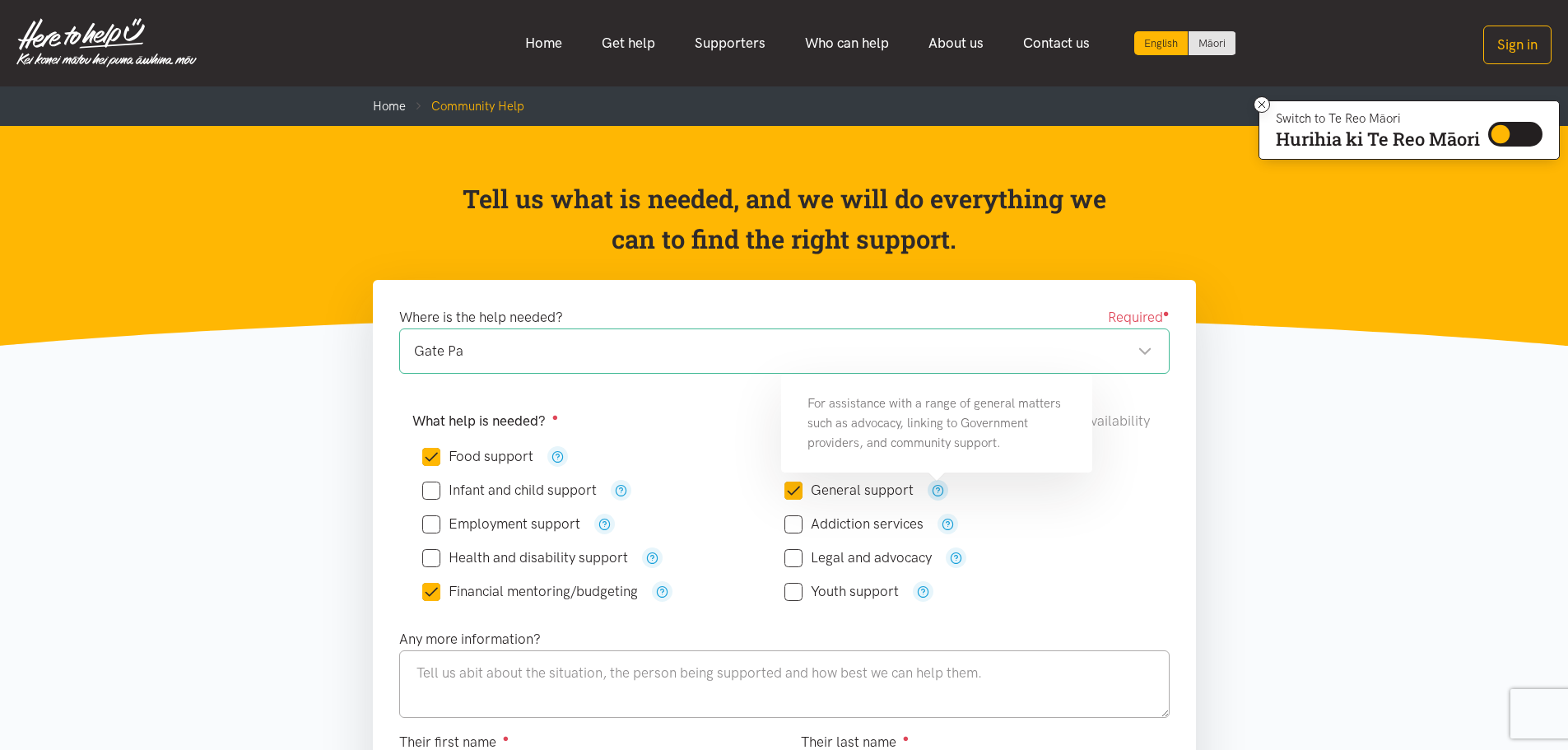
click at [937, 492] on icon "button" at bounding box center [937, 489] width 12 height 12
click at [431, 491] on input "Infant and child support" at bounding box center [509, 490] width 174 height 14
checkbox input "true"
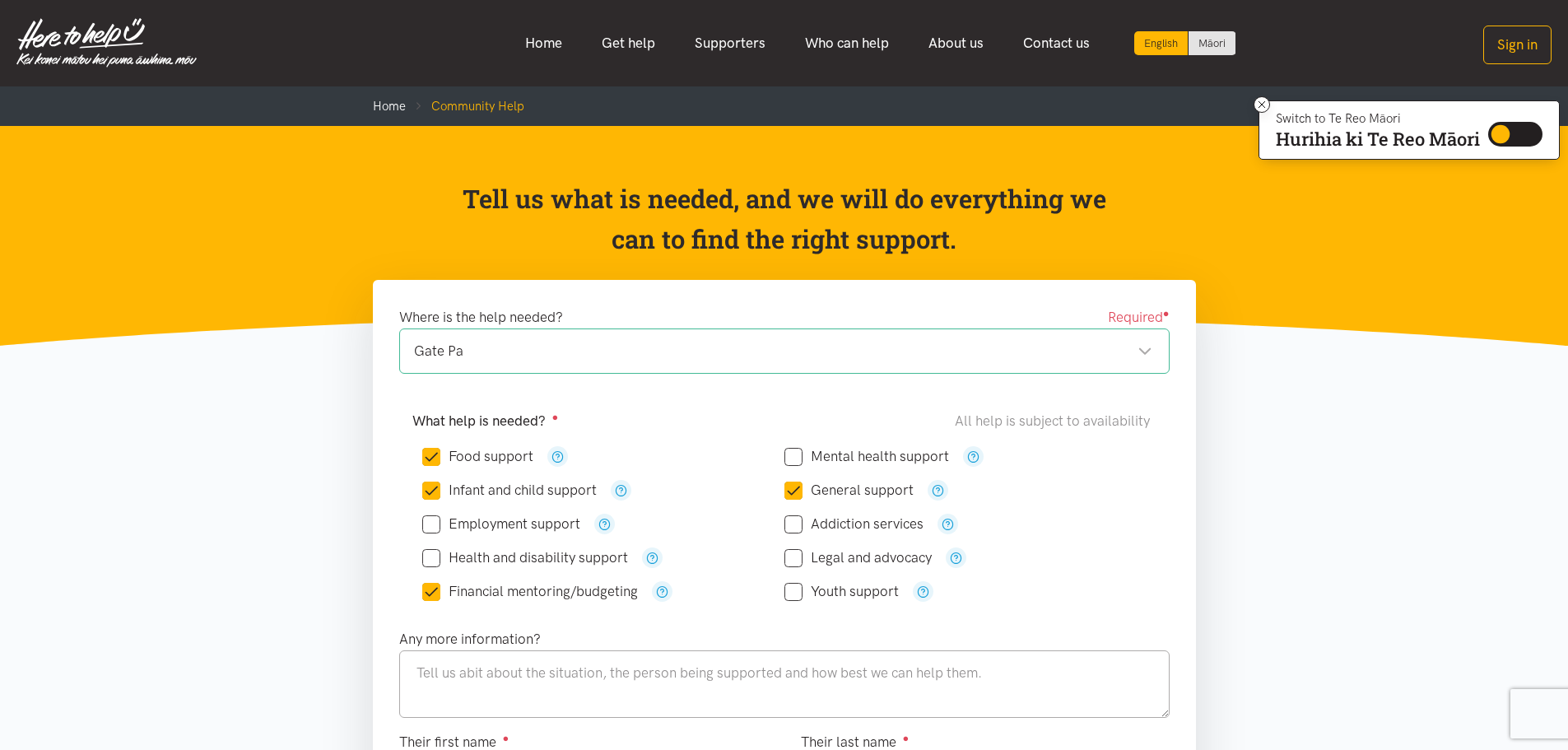
click at [436, 563] on input "Health and disability support" at bounding box center [525, 557] width 206 height 14
checkbox input "true"
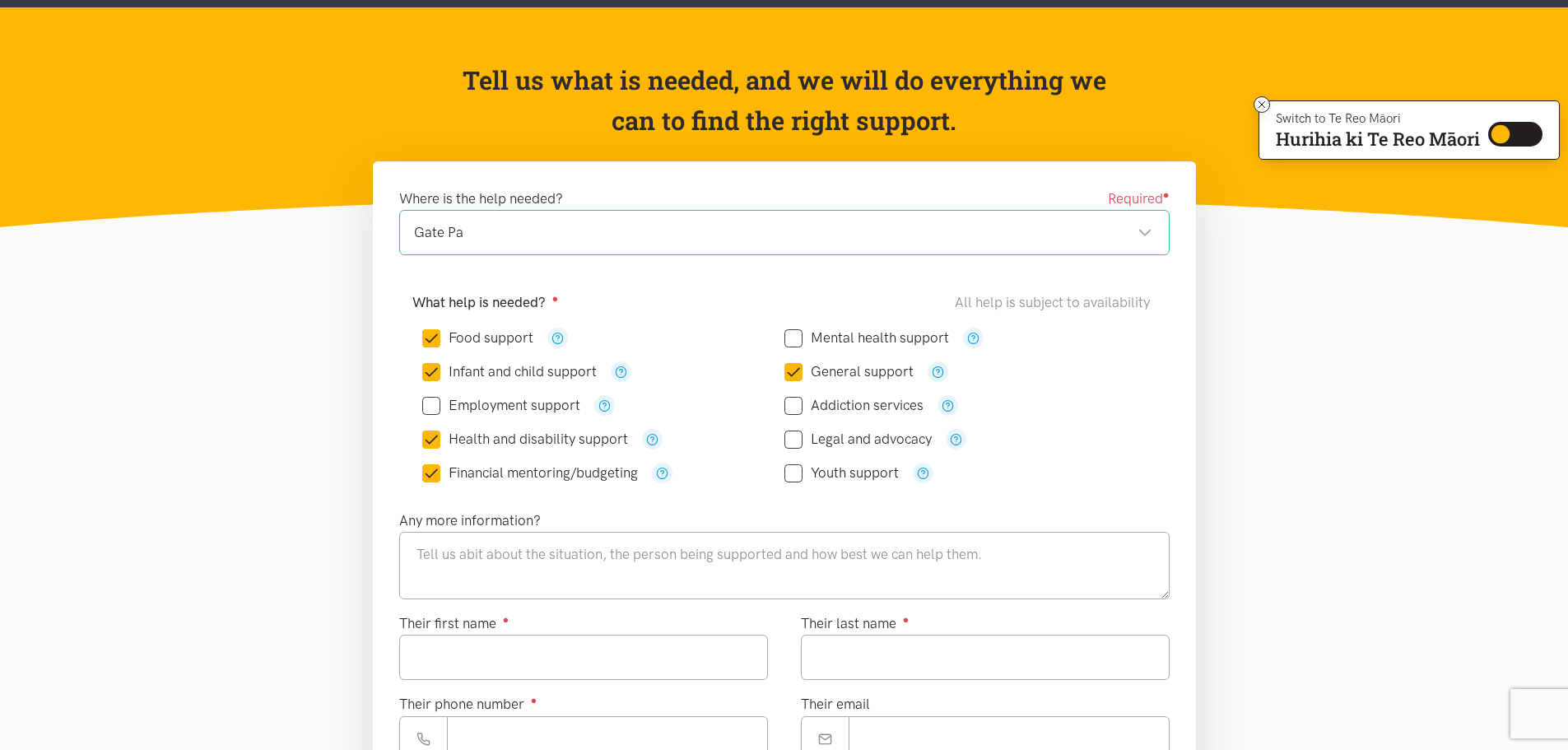
scroll to position [165, 0]
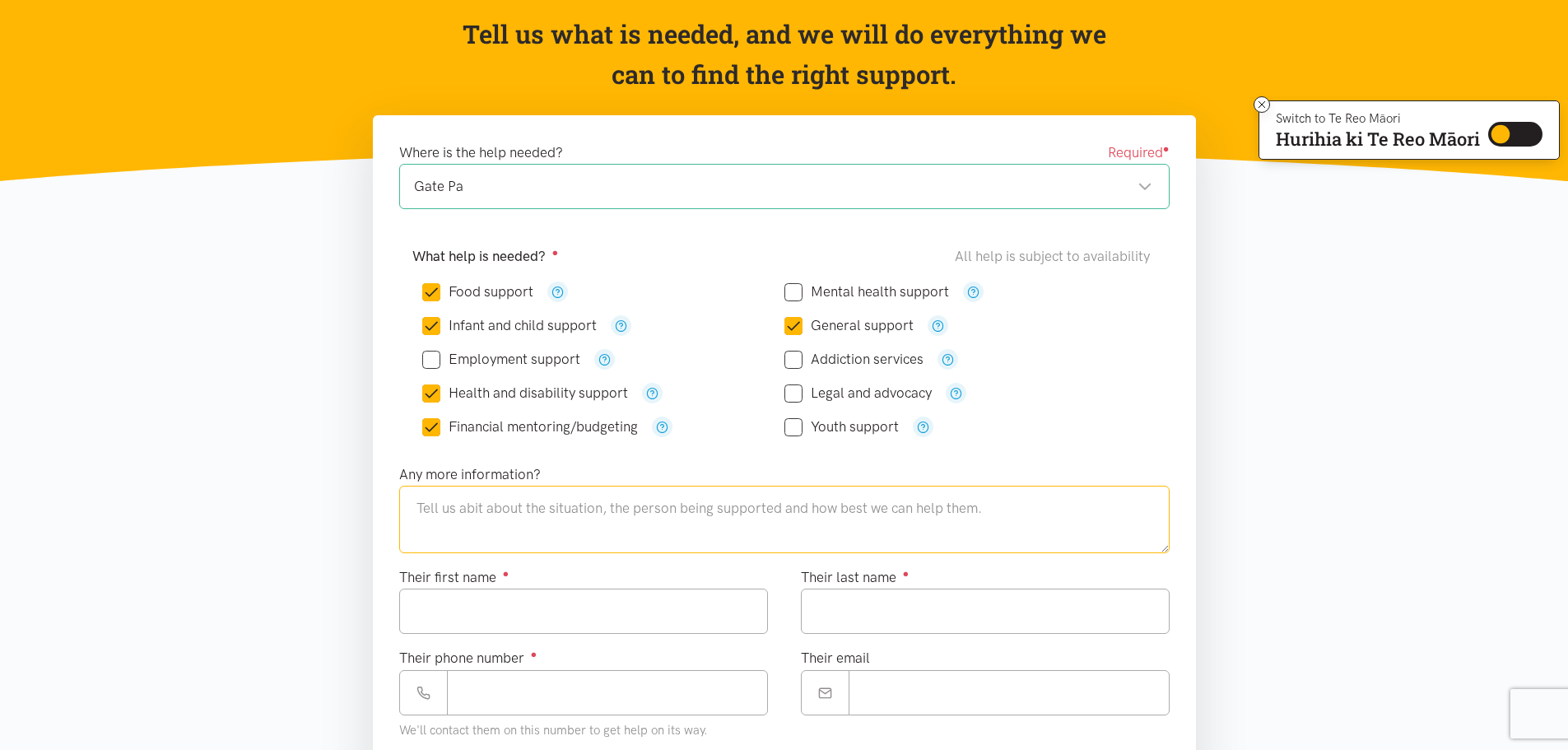
click at [587, 518] on textarea at bounding box center [784, 519] width 771 height 67
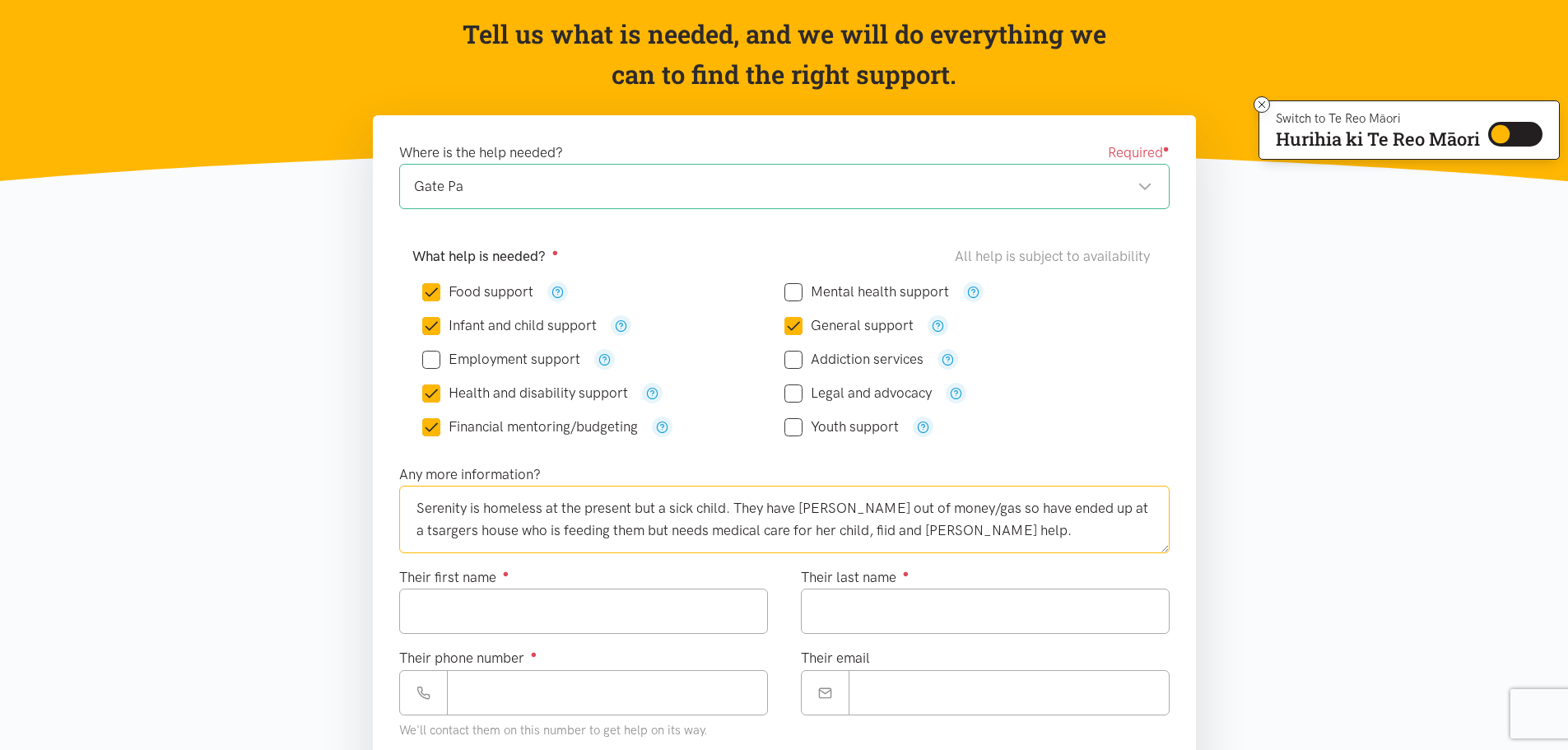
drag, startPoint x: 655, startPoint y: 511, endPoint x: 636, endPoint y: 511, distance: 19.0
click at [636, 511] on textarea "Serenity is homeless at the present but a sick child. They have rann out of mon…" at bounding box center [784, 519] width 771 height 67
drag, startPoint x: 802, startPoint y: 508, endPoint x: 741, endPoint y: 509, distance: 61.0
click at [741, 509] on textarea "Serenity is homeless at the present with a sick child. They have ran out of mon…" at bounding box center [784, 519] width 771 height 67
drag, startPoint x: 971, startPoint y: 509, endPoint x: 960, endPoint y: 508, distance: 11.0
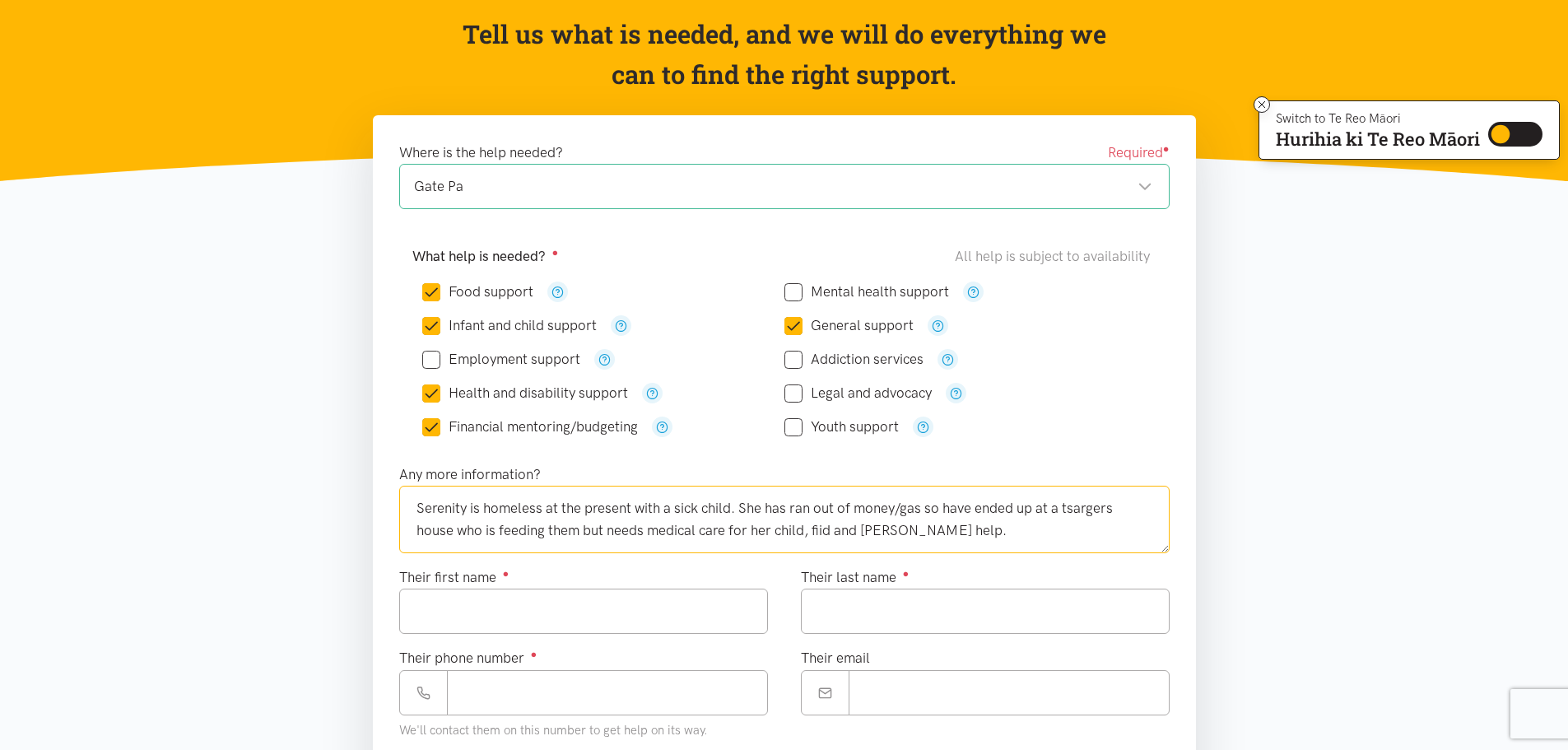
click at [960, 508] on textarea "Serenity is homeless at the present with a sick child. She has ran out of money…" at bounding box center [784, 519] width 771 height 67
drag, startPoint x: 1108, startPoint y: 509, endPoint x: 1060, endPoint y: 514, distance: 48.3
click at [1060, 514] on textarea "Serenity is homeless at the present with a sick child. She has ran out of money…" at bounding box center [784, 519] width 771 height 67
type textarea "Serenity is homeless at the present with a sick child. She has ran out of money…"
click at [632, 605] on input "Their first name ●" at bounding box center [583, 611] width 369 height 45
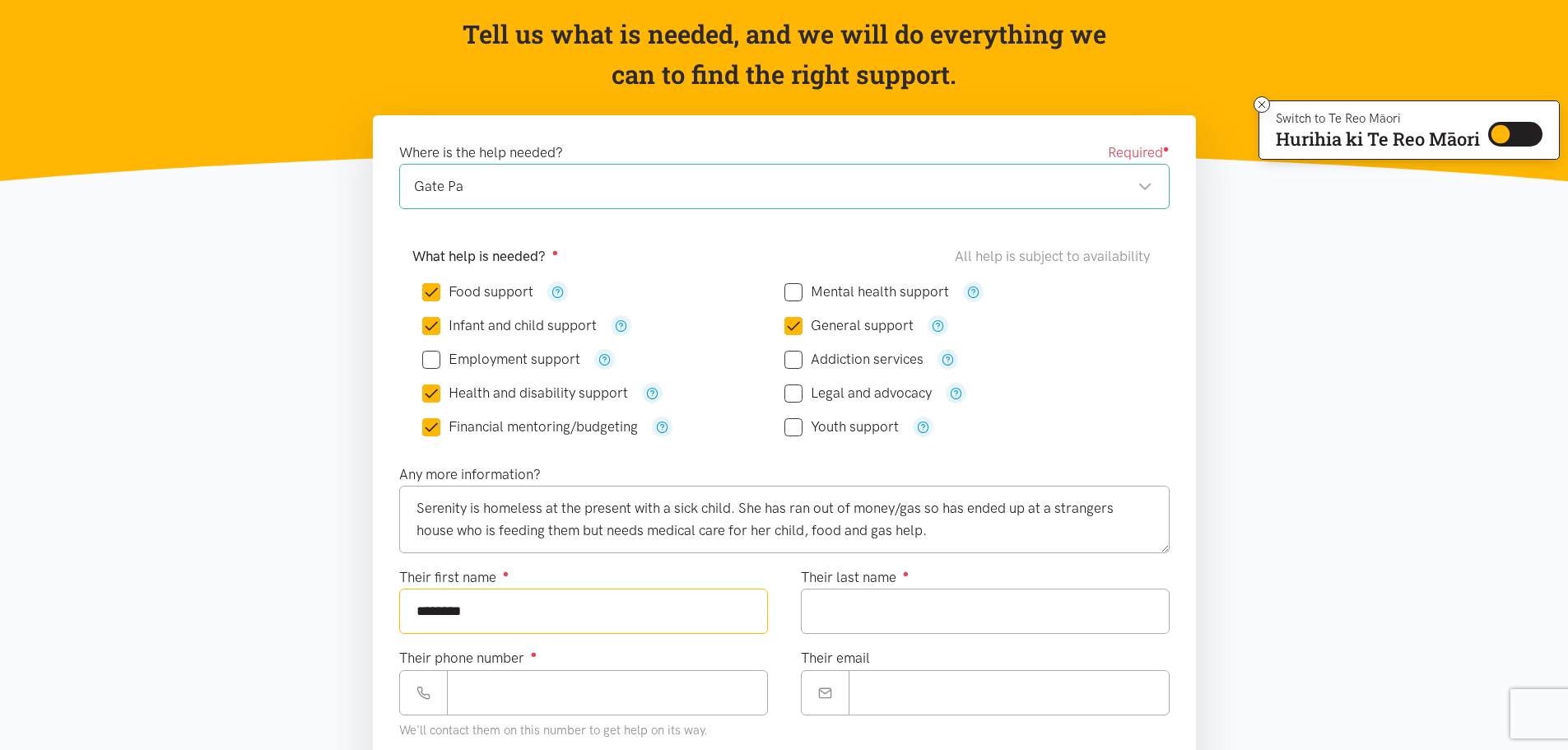
type input "********"
paste input "********"
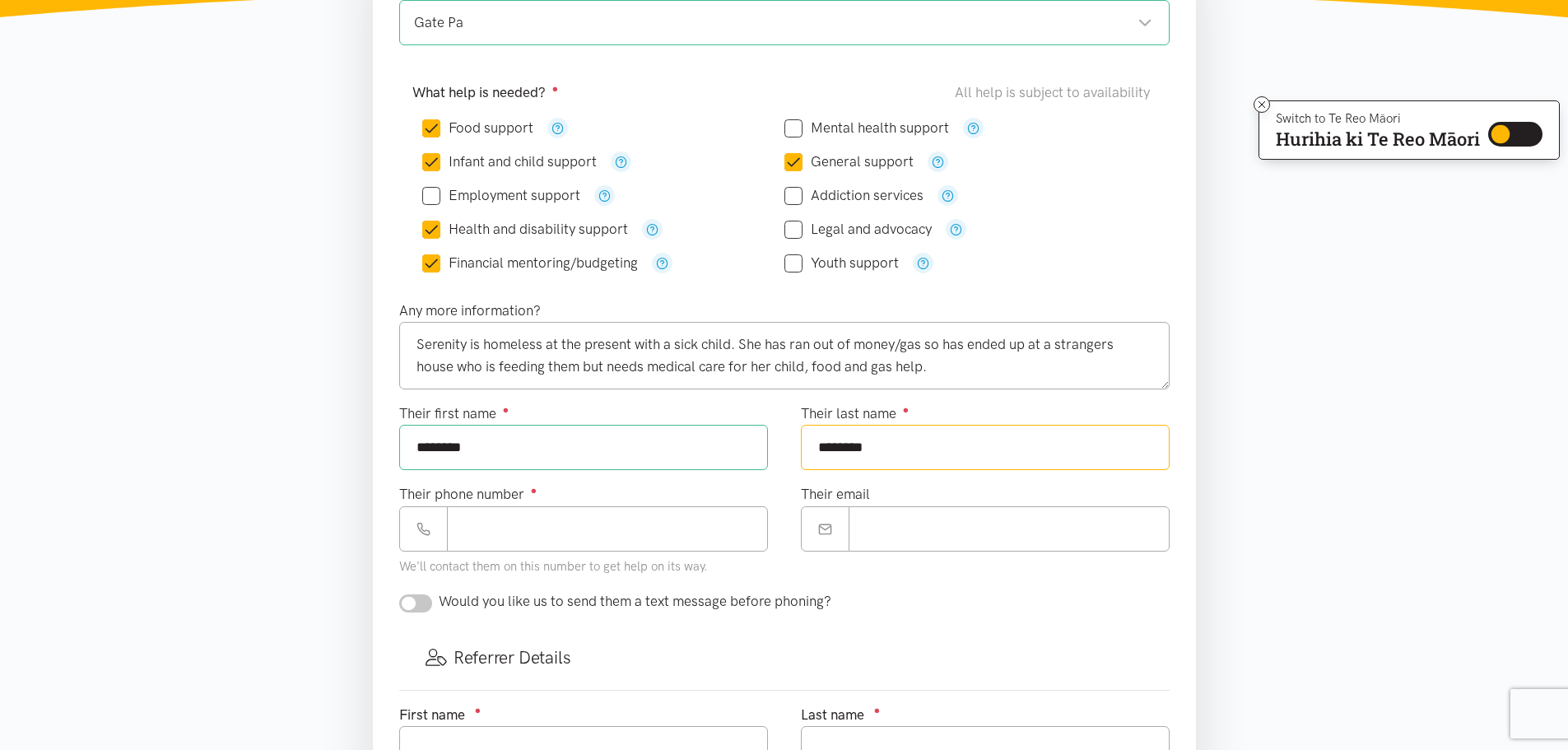
scroll to position [330, 0]
type input "********"
click at [535, 527] on input "Their phone number ●" at bounding box center [607, 528] width 321 height 45
type input "**********"
paste input "**********"
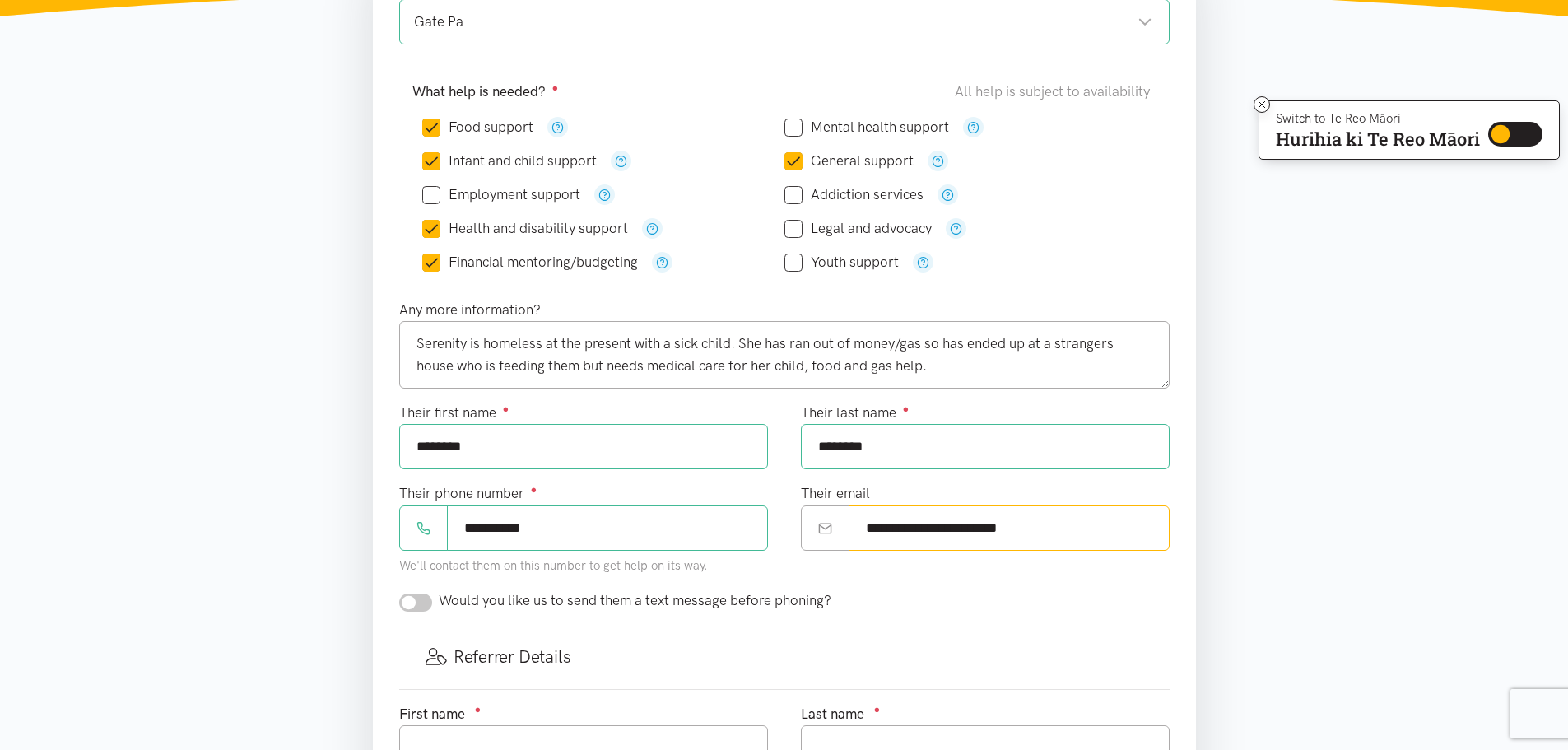
type input "**********"
click at [416, 607] on input "checkbox" at bounding box center [415, 602] width 33 height 18
checkbox input "true"
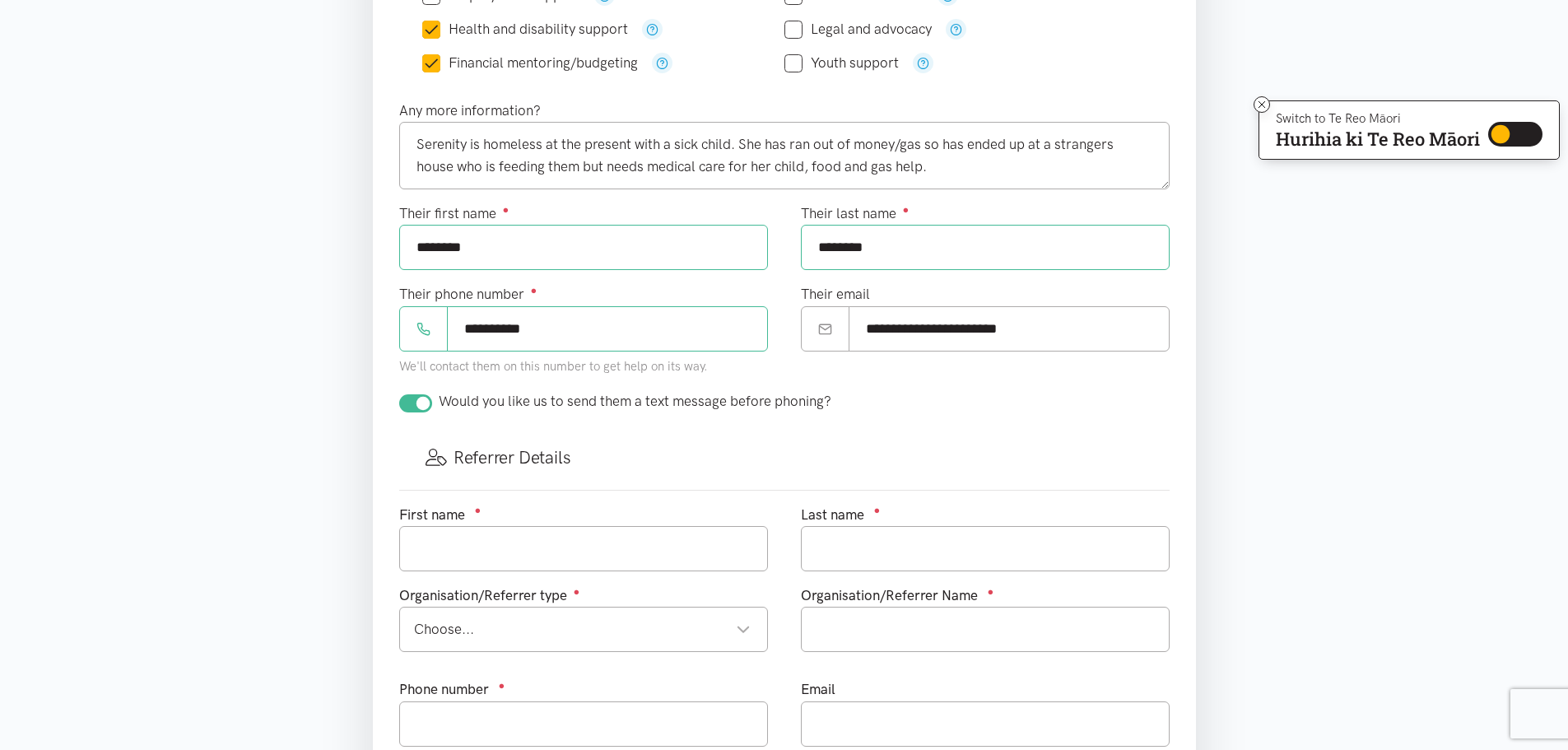
scroll to position [577, 0]
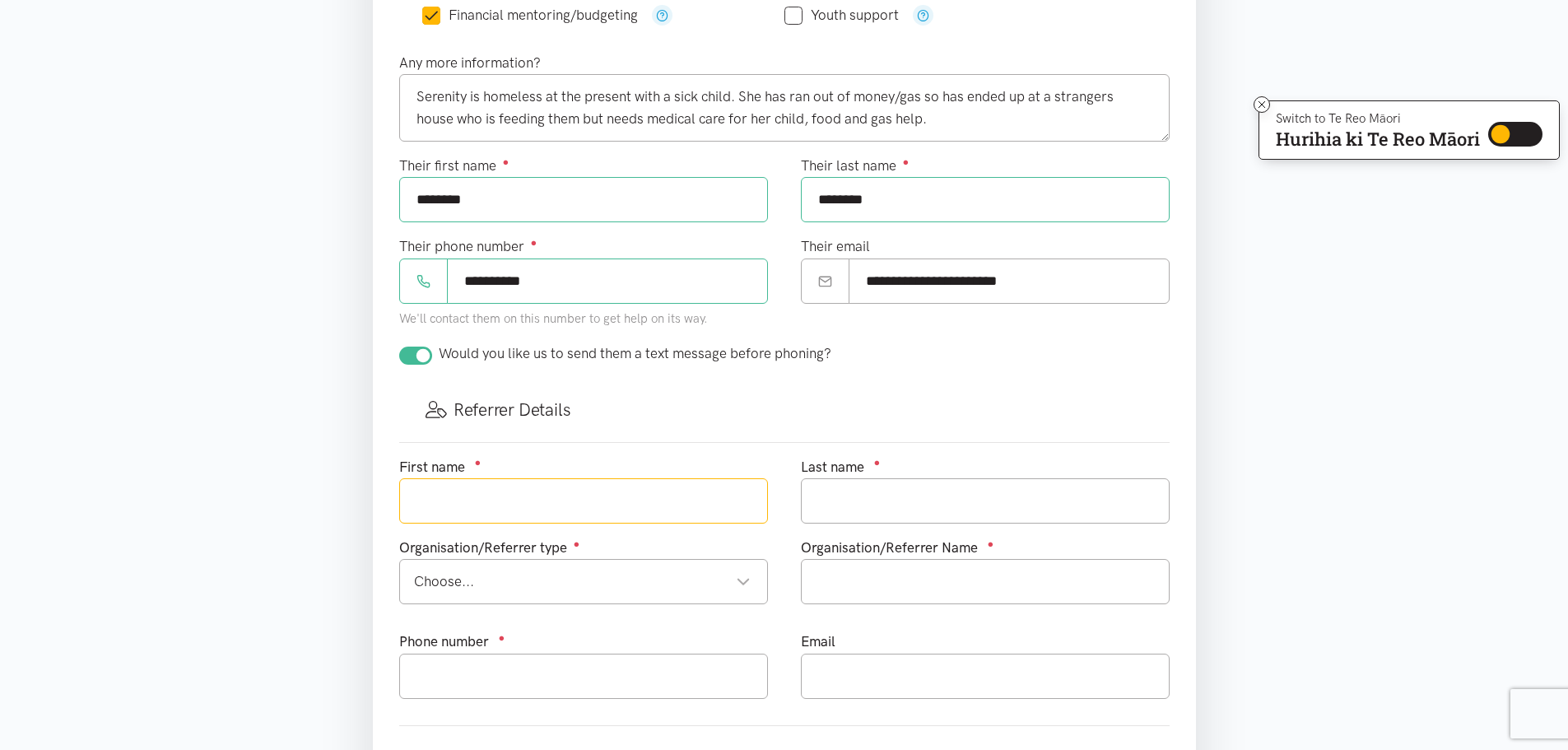
click at [592, 498] on input "text" at bounding box center [583, 500] width 369 height 45
type input "Hayley"
click at [876, 510] on input "text" at bounding box center [984, 500] width 369 height 45
click at [635, 570] on div "Choose... Choose..." at bounding box center [583, 581] width 369 height 45
type input "Bloomfield"
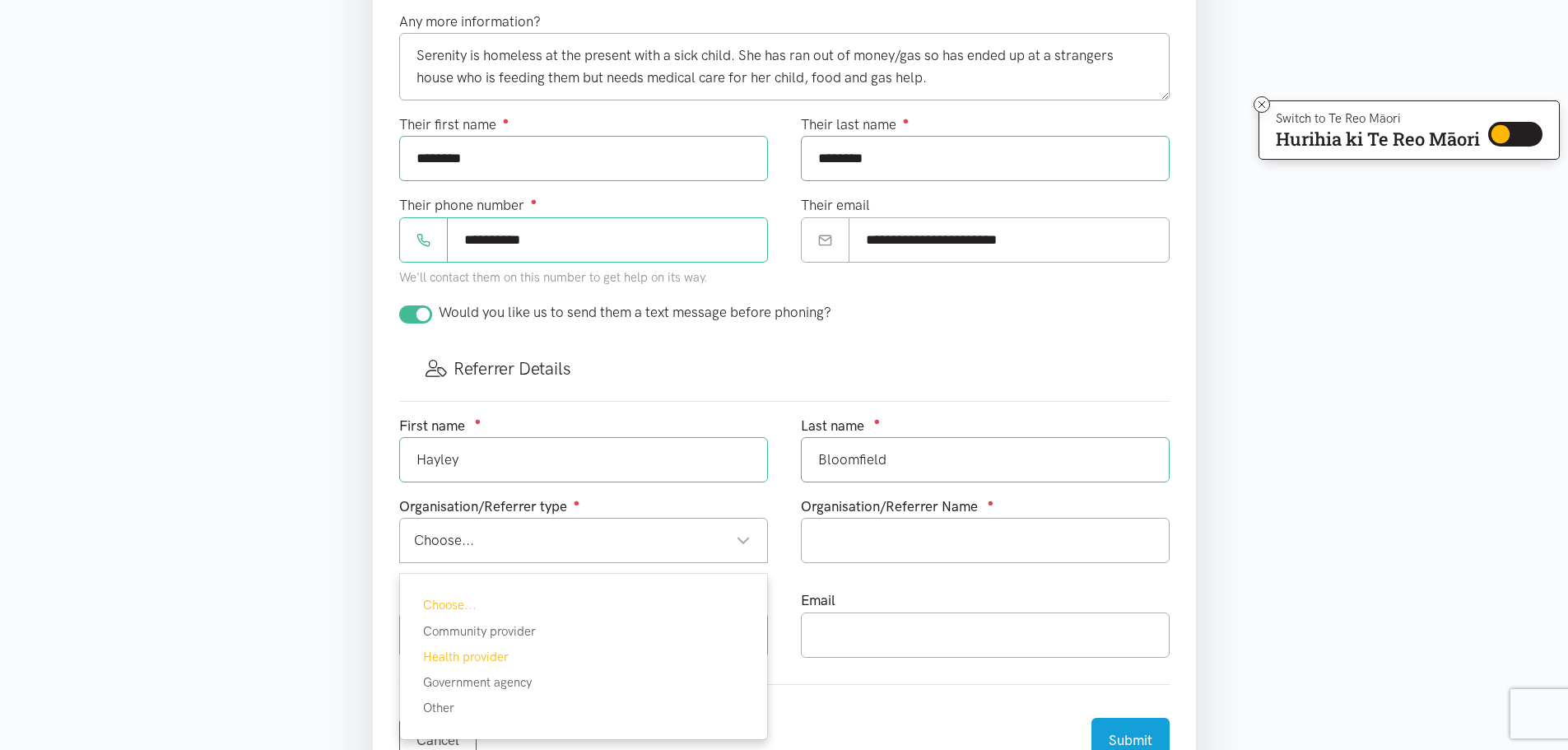
scroll to position [659, 0]
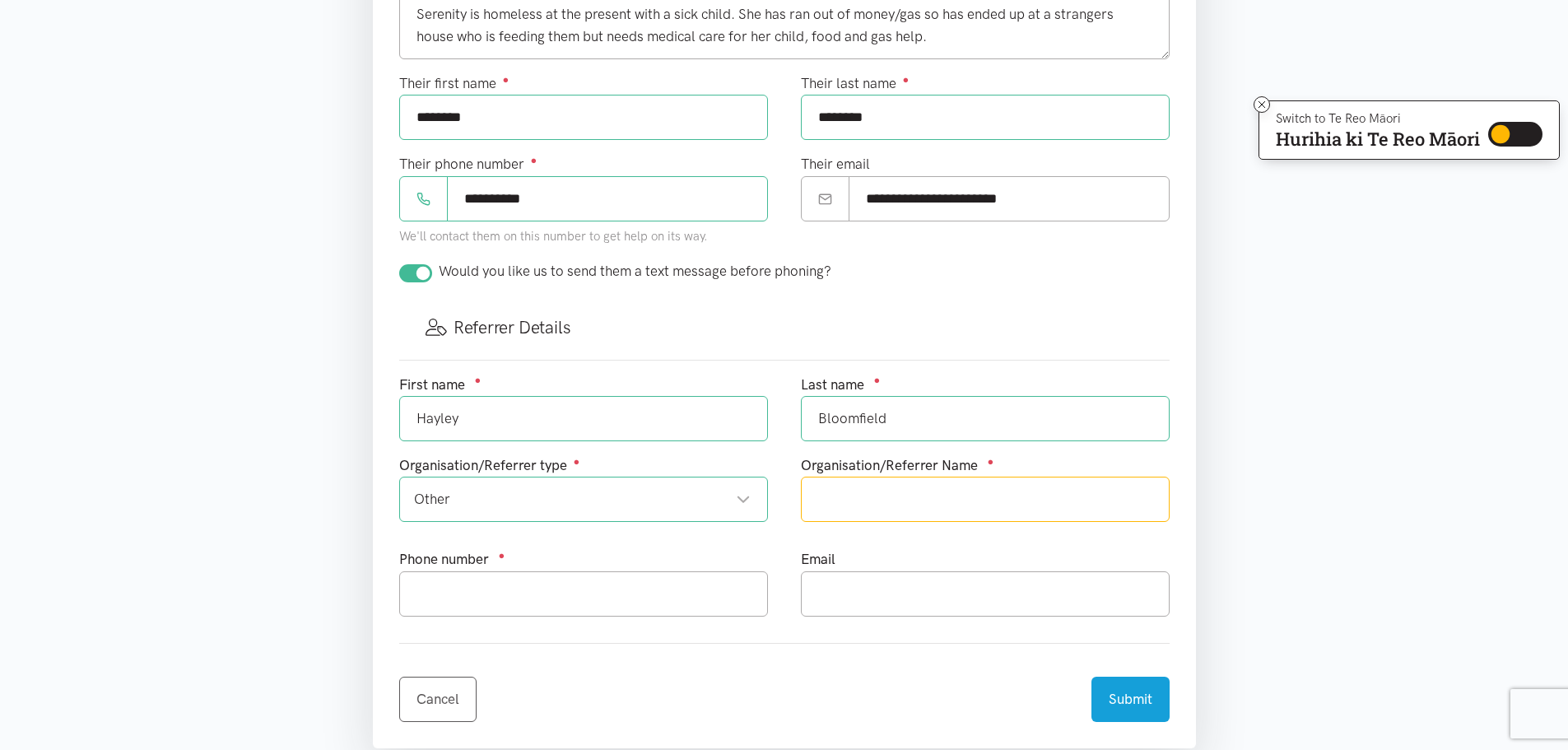
click at [1059, 499] on input "text" at bounding box center [984, 499] width 369 height 45
type input "Mercury"
click at [650, 601] on input "text" at bounding box center [583, 594] width 369 height 45
type input "0800101860"
click at [886, 579] on input "text" at bounding box center [984, 594] width 369 height 45
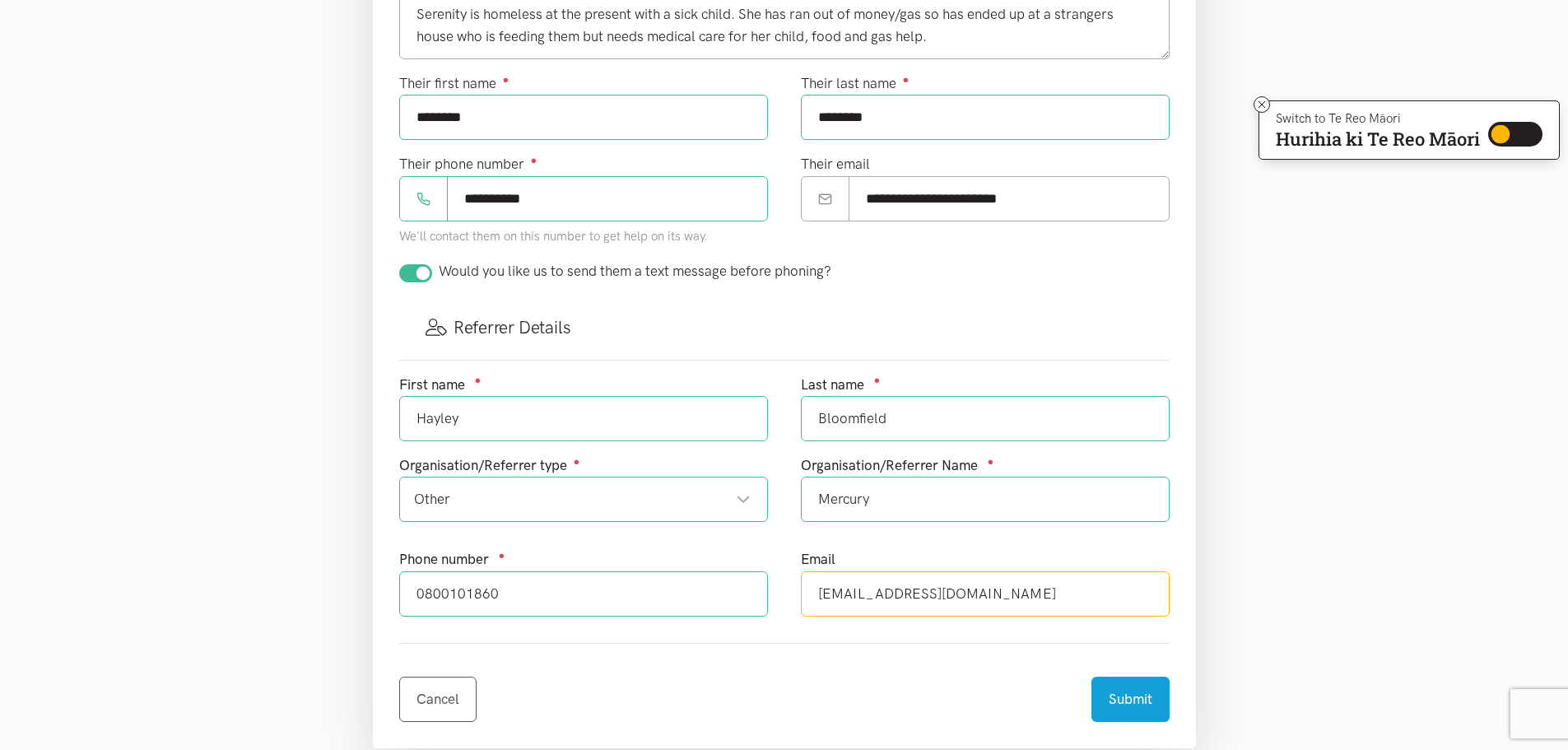
click at [917, 610] on input "paymentsolutions@mercury.co.nz" at bounding box center [984, 594] width 369 height 45
type input "paymentsolutions@mercury.co.nz"
click at [944, 637] on form "Where is the help needed? Required ● Gate Pa Gate Pa Tauranga locations Choose …" at bounding box center [784, 185] width 771 height 1075
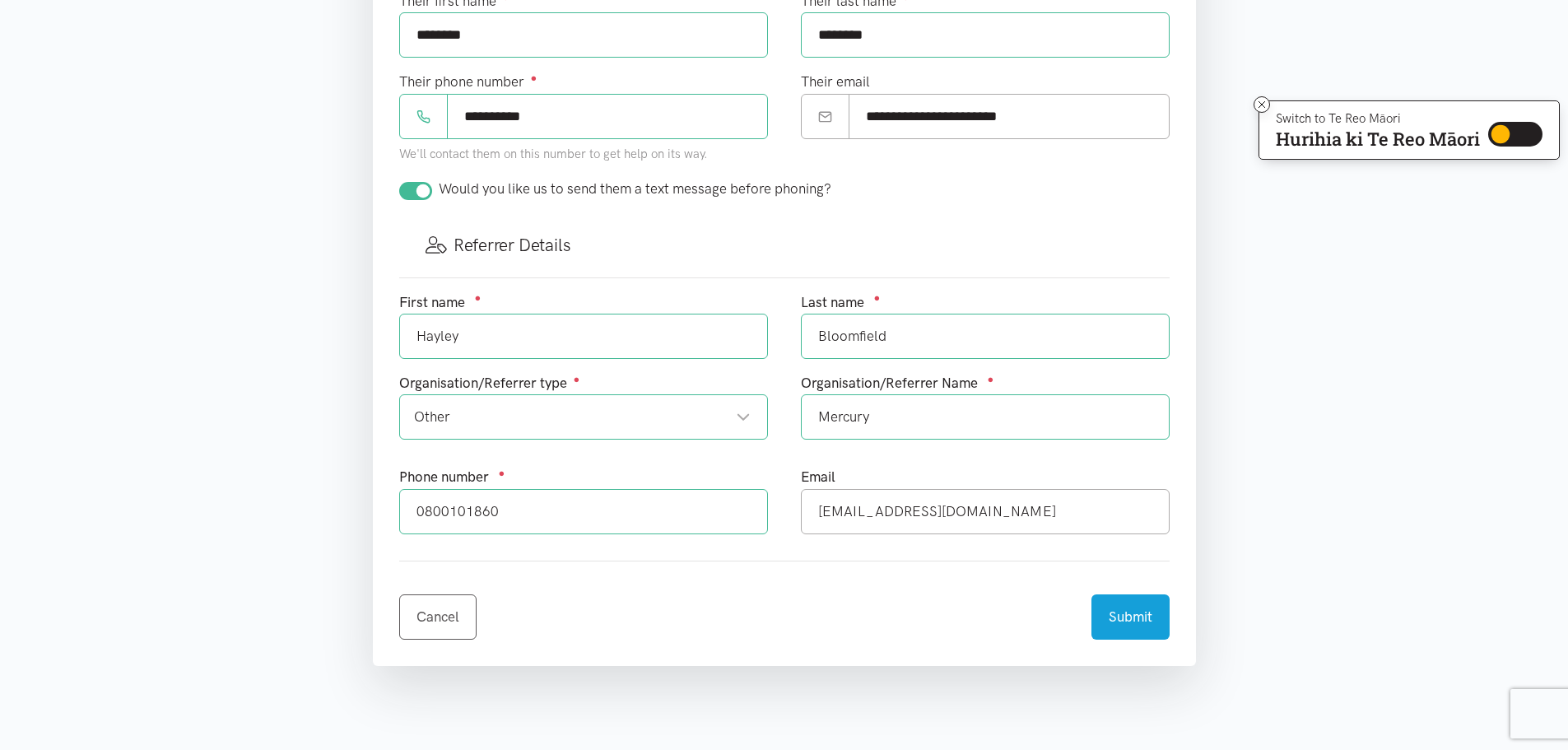
scroll to position [824, 0]
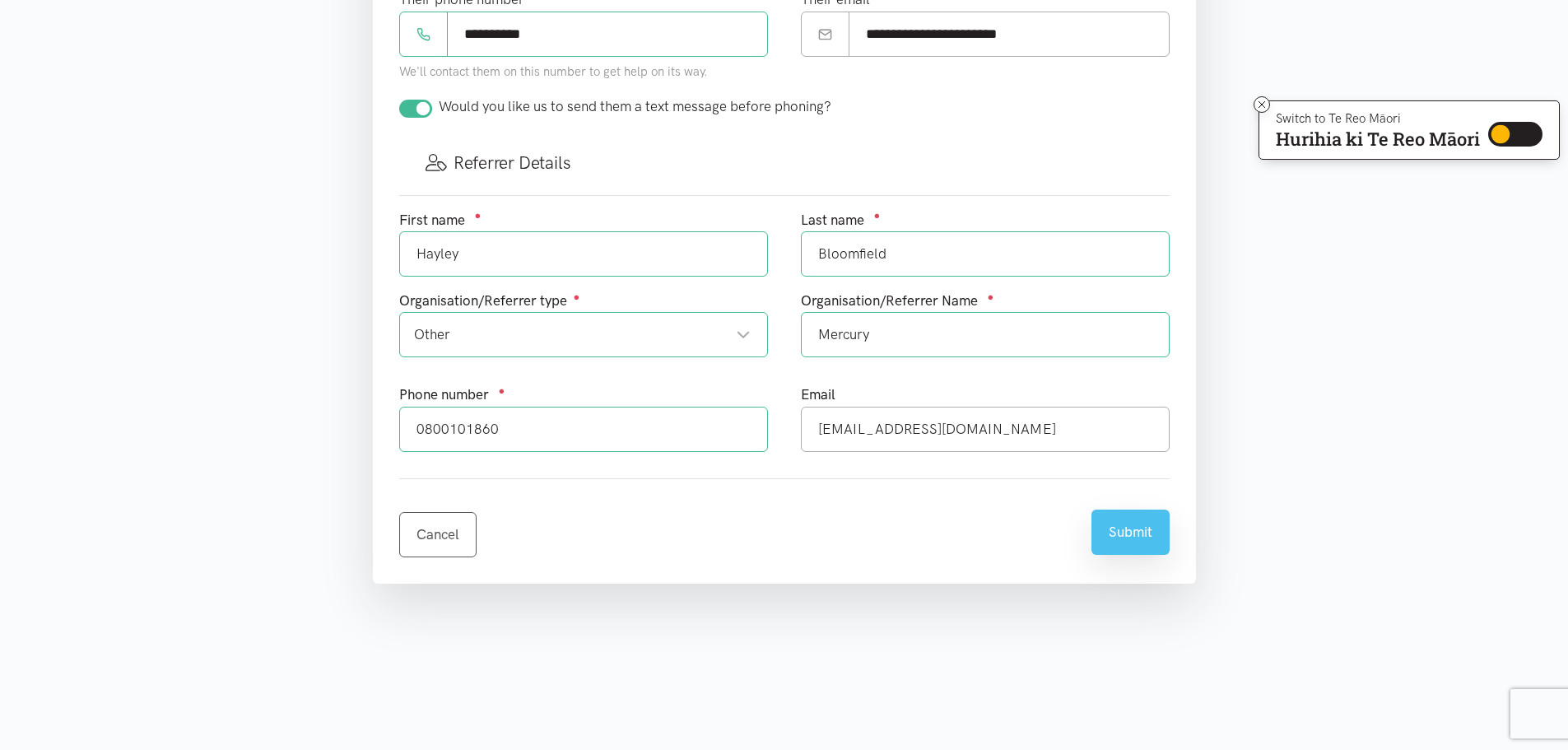
click at [1128, 533] on button "Submit" at bounding box center [1131, 532] width 78 height 45
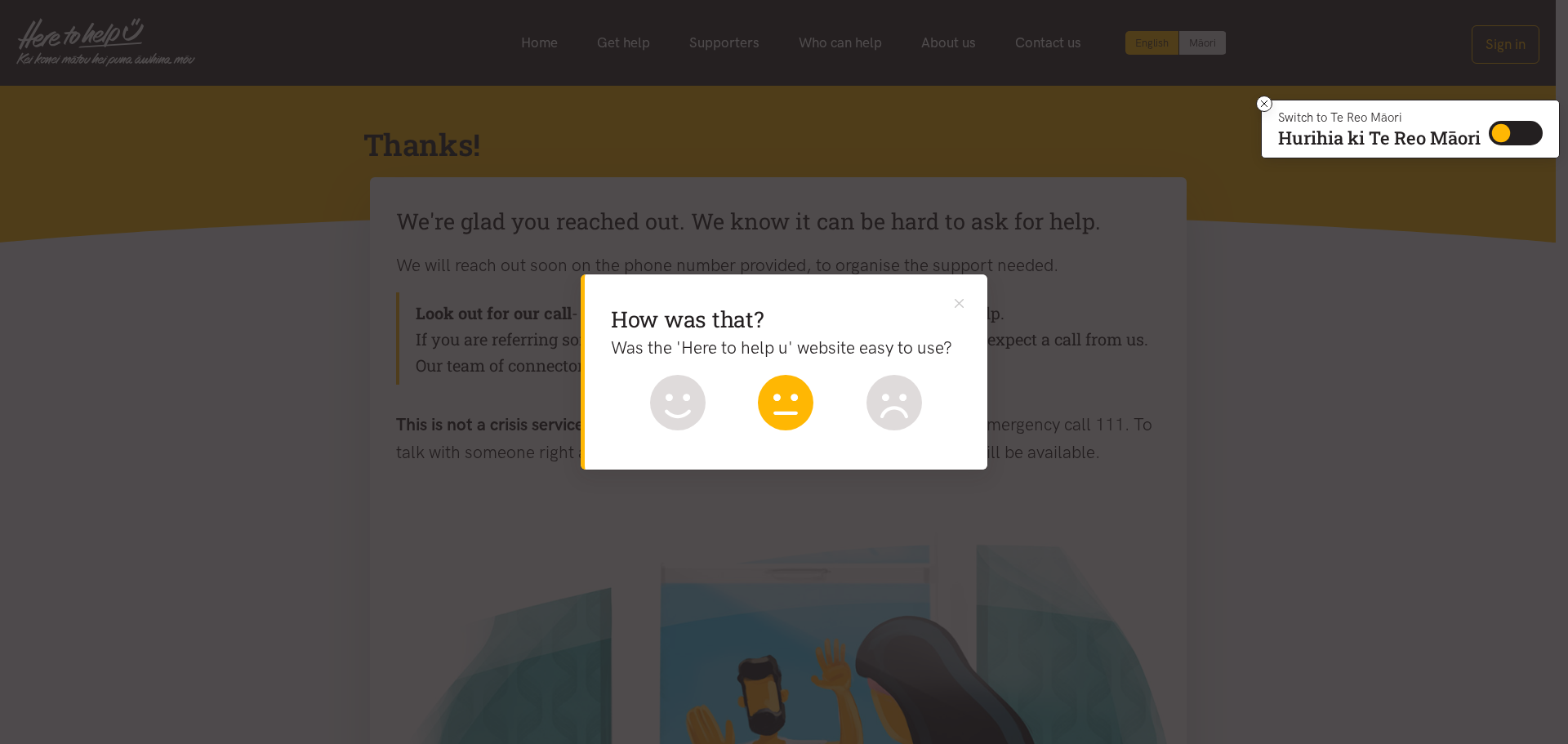
drag, startPoint x: 679, startPoint y: 402, endPoint x: 774, endPoint y: 409, distance: 95.3
click at [680, 403] on icon at bounding box center [678, 403] width 55 height 55
